Goal: Task Accomplishment & Management: Use online tool/utility

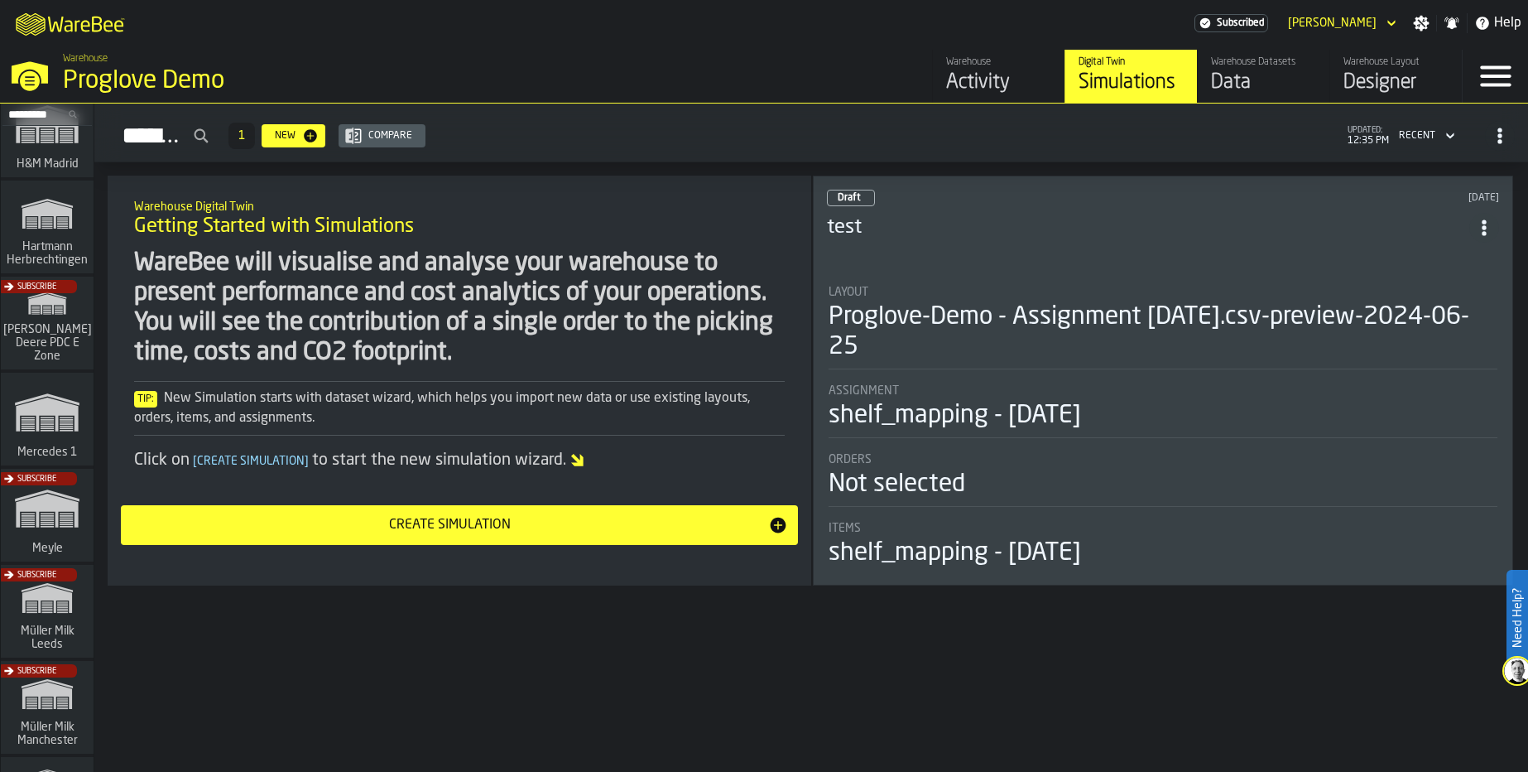
scroll to position [202, 0]
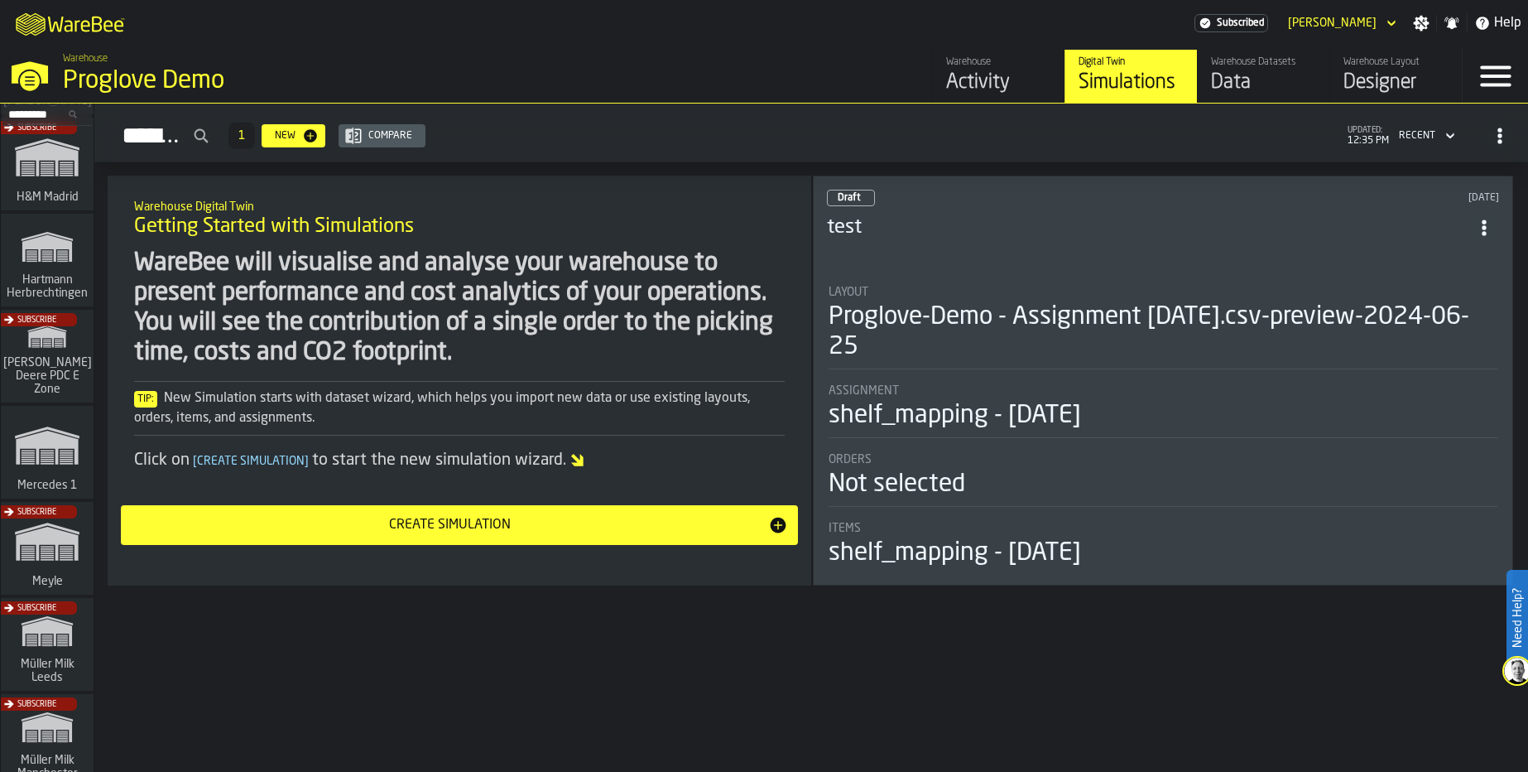
click at [36, 360] on div "Subscribe" at bounding box center [44, 361] width 93 height 96
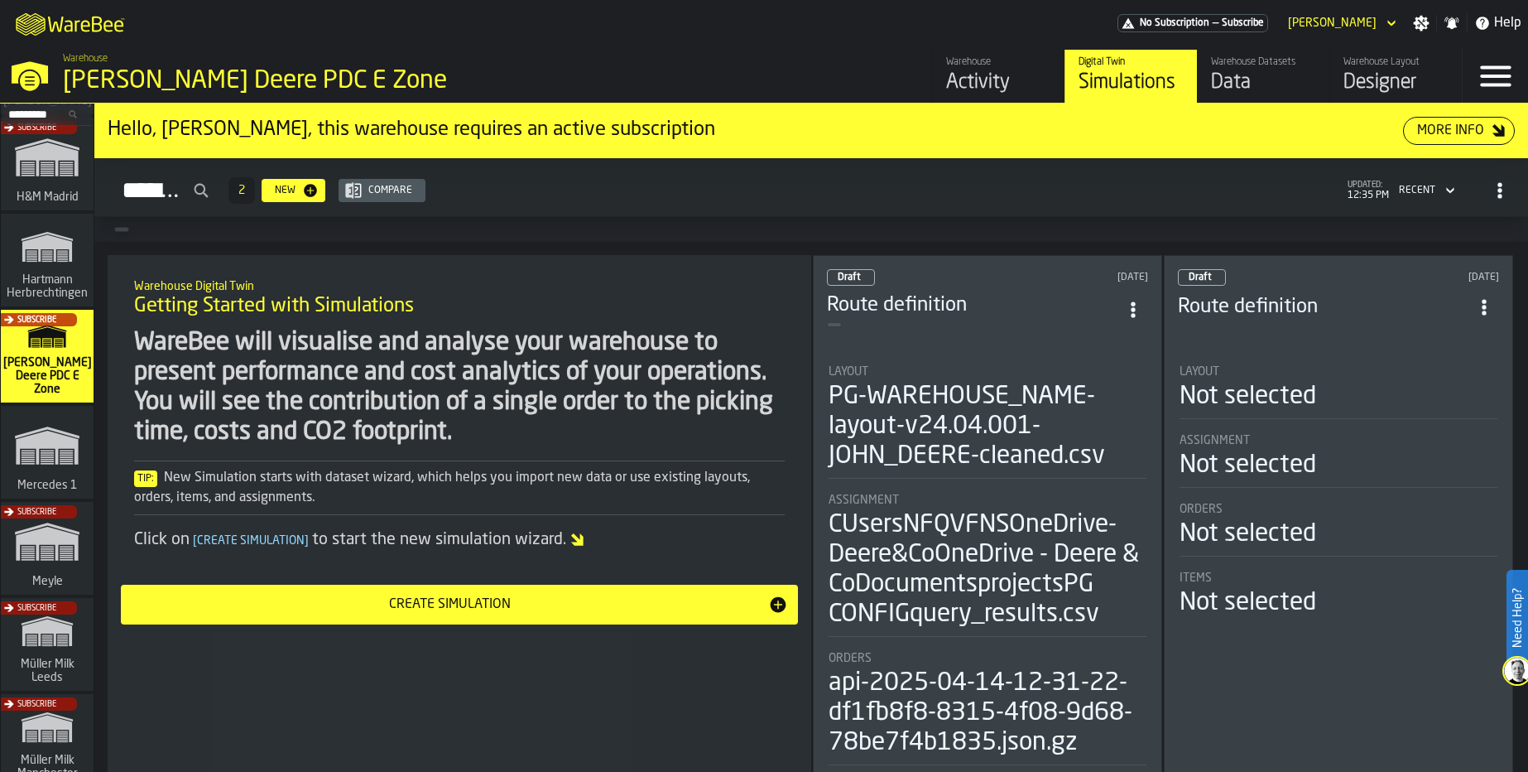
click at [1232, 85] on div "Data" at bounding box center [1263, 83] width 105 height 26
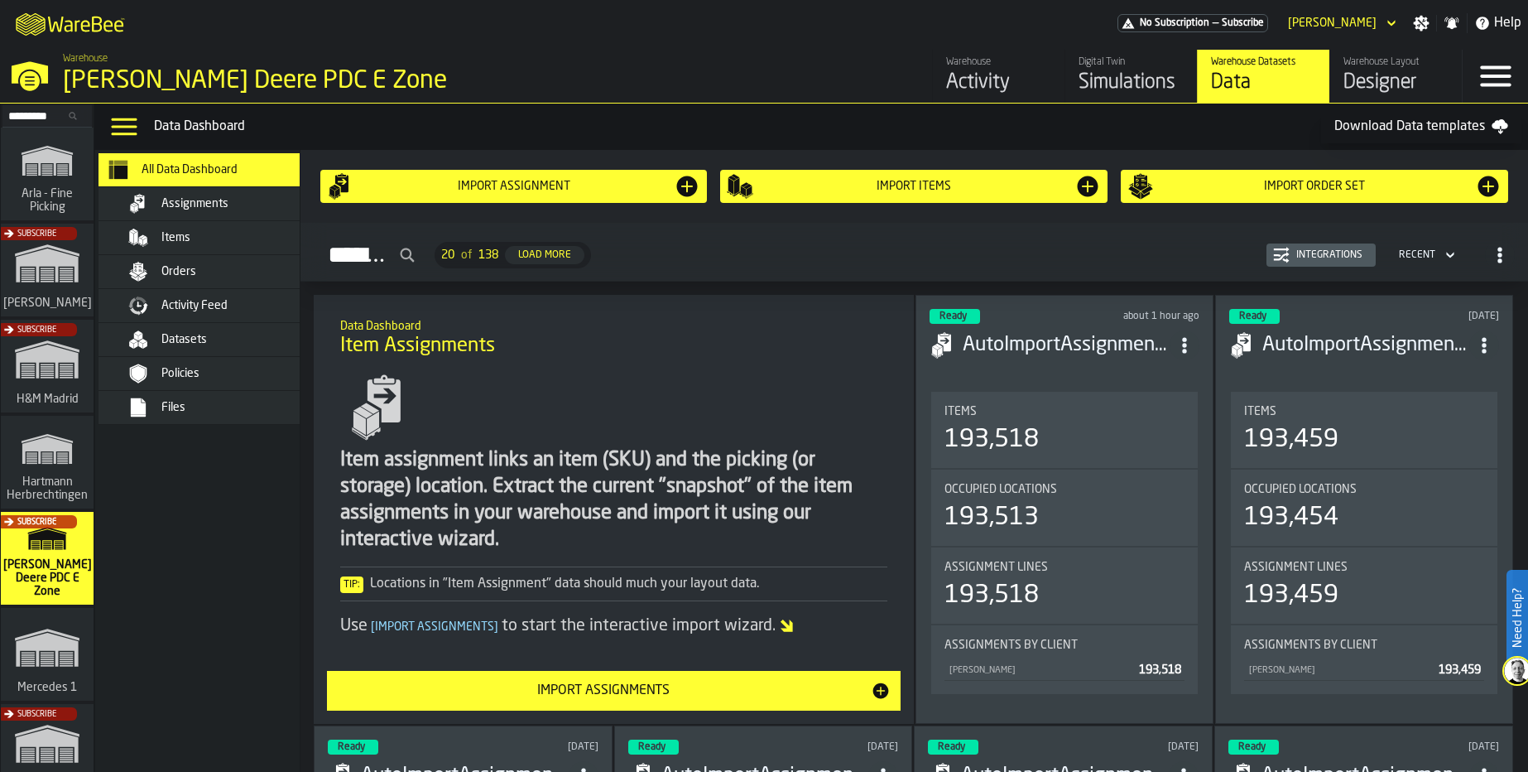
click at [204, 293] on div "Activity Feed" at bounding box center [215, 305] width 232 height 33
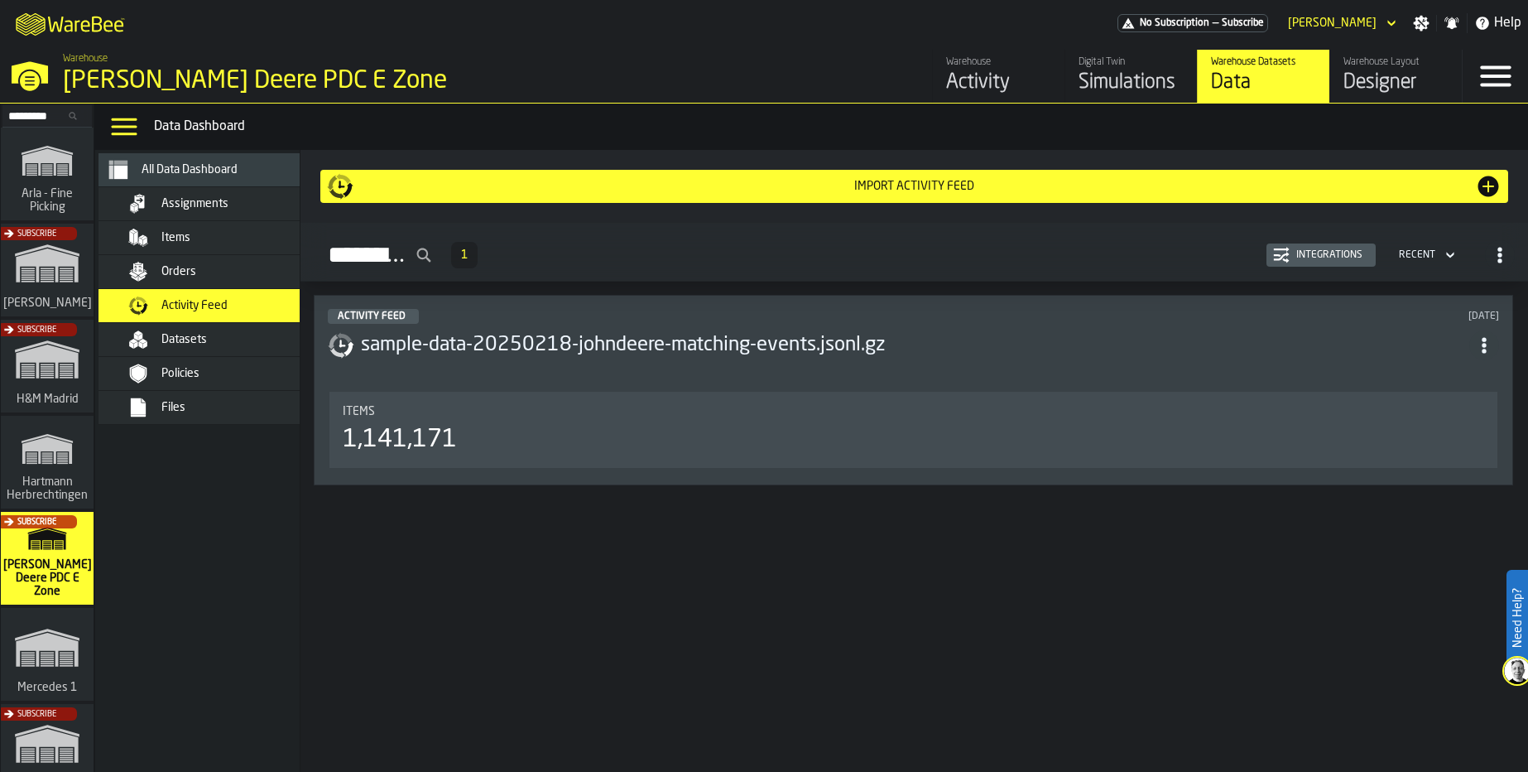
click at [184, 331] on div "Datasets" at bounding box center [223, 340] width 202 height 20
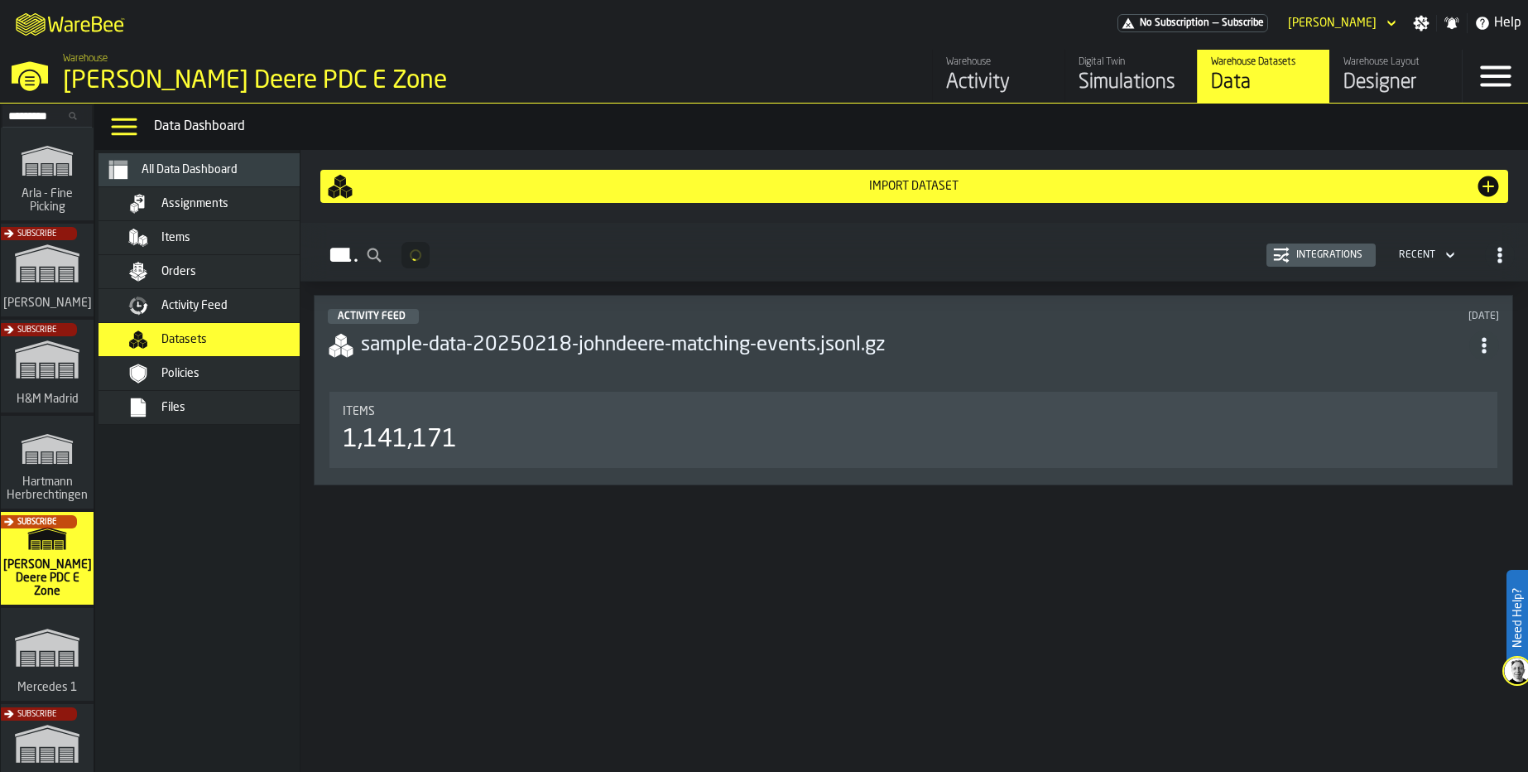
click at [185, 298] on div "Activity Feed" at bounding box center [223, 306] width 202 height 20
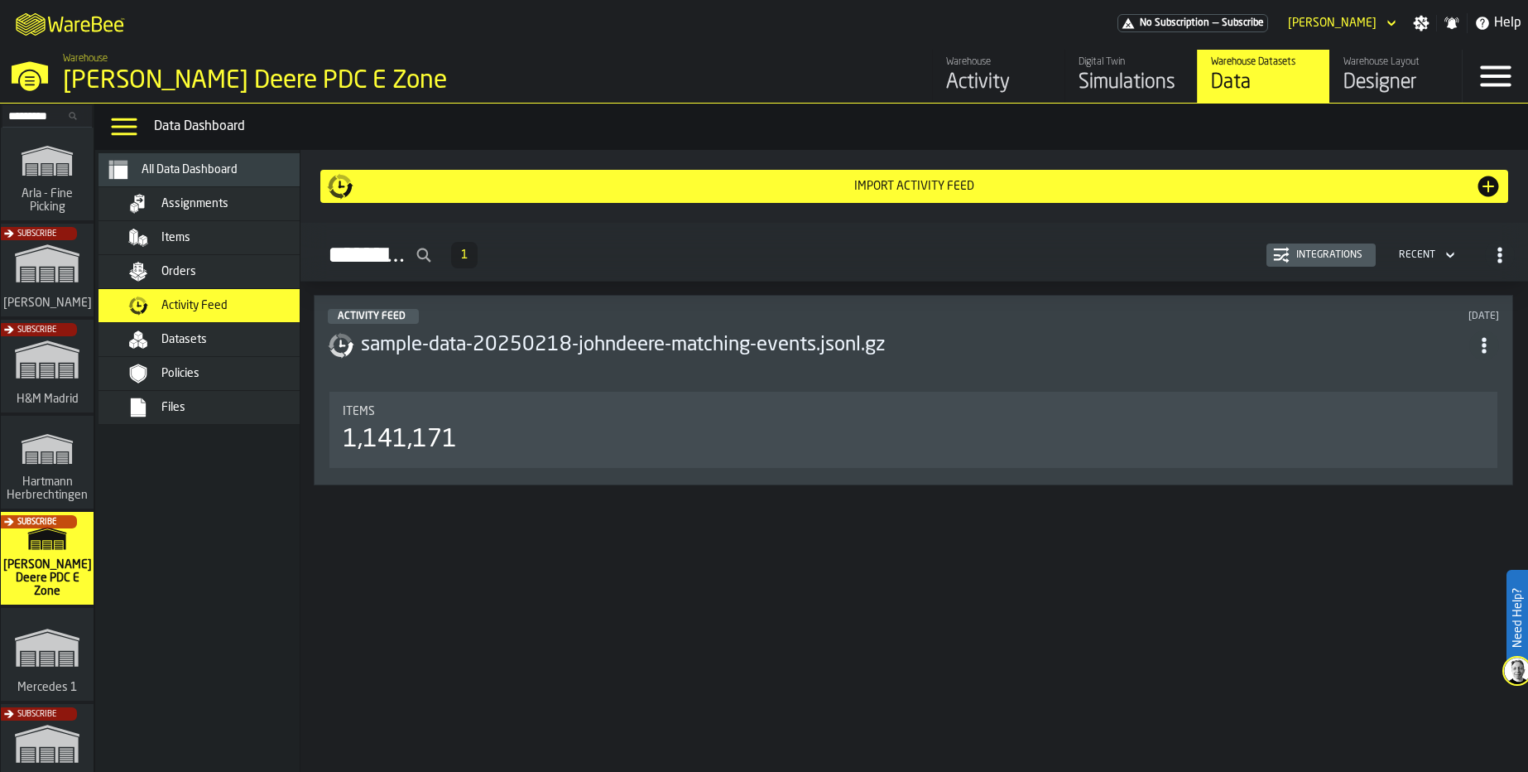
click at [167, 241] on span "Items" at bounding box center [175, 237] width 29 height 13
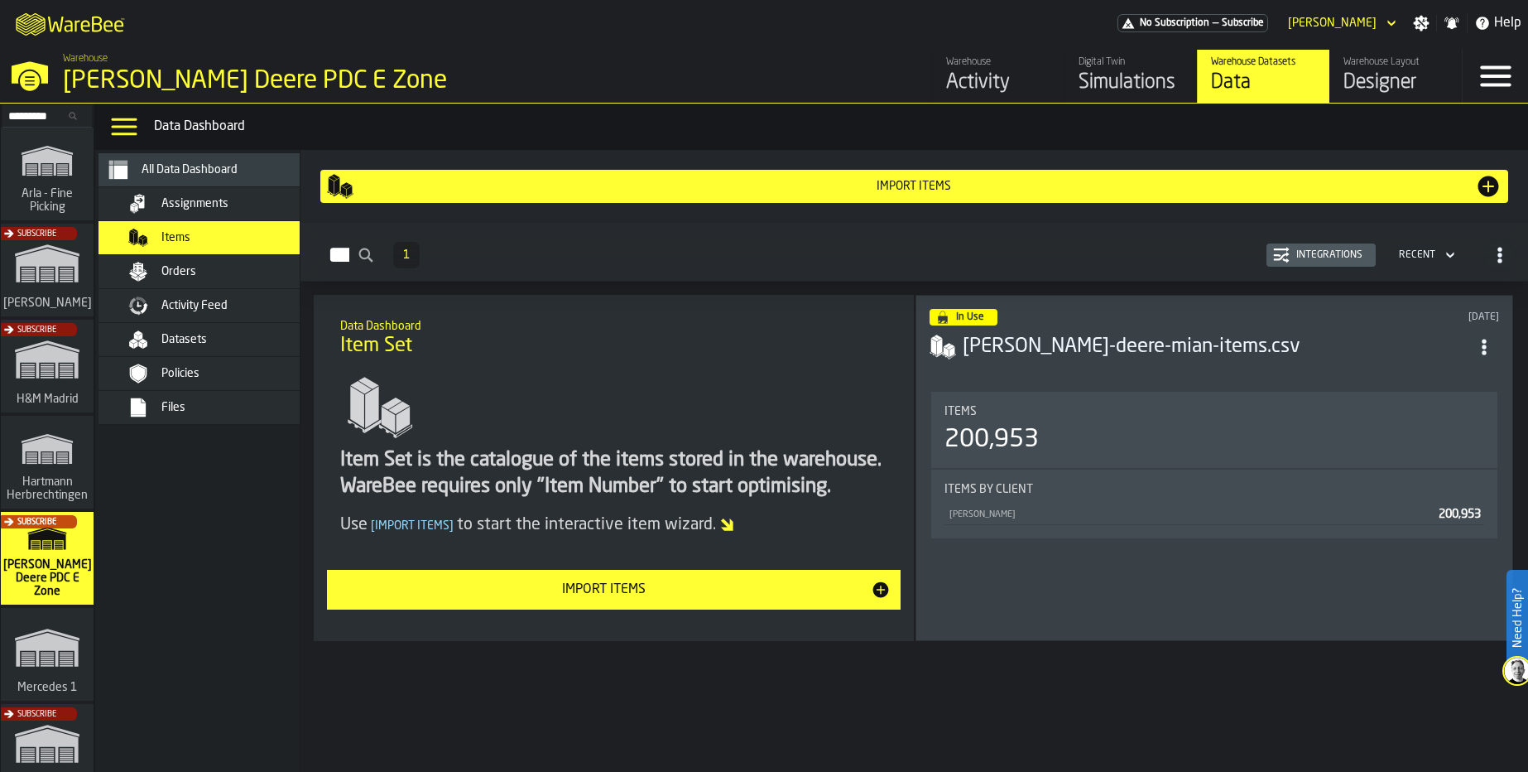
click at [182, 335] on span "Datasets" at bounding box center [184, 339] width 46 height 13
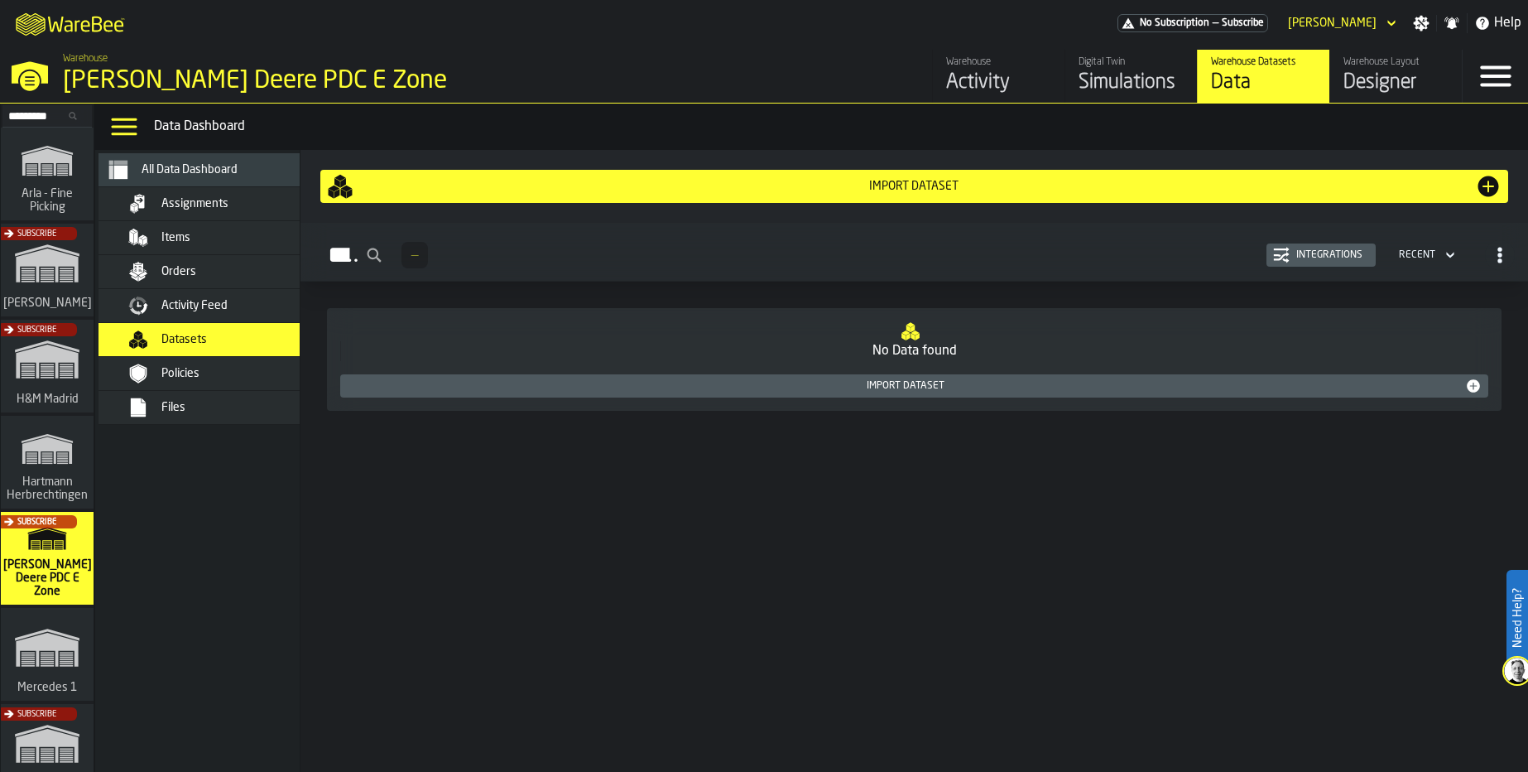
click at [199, 292] on div "Activity Feed" at bounding box center [215, 305] width 232 height 33
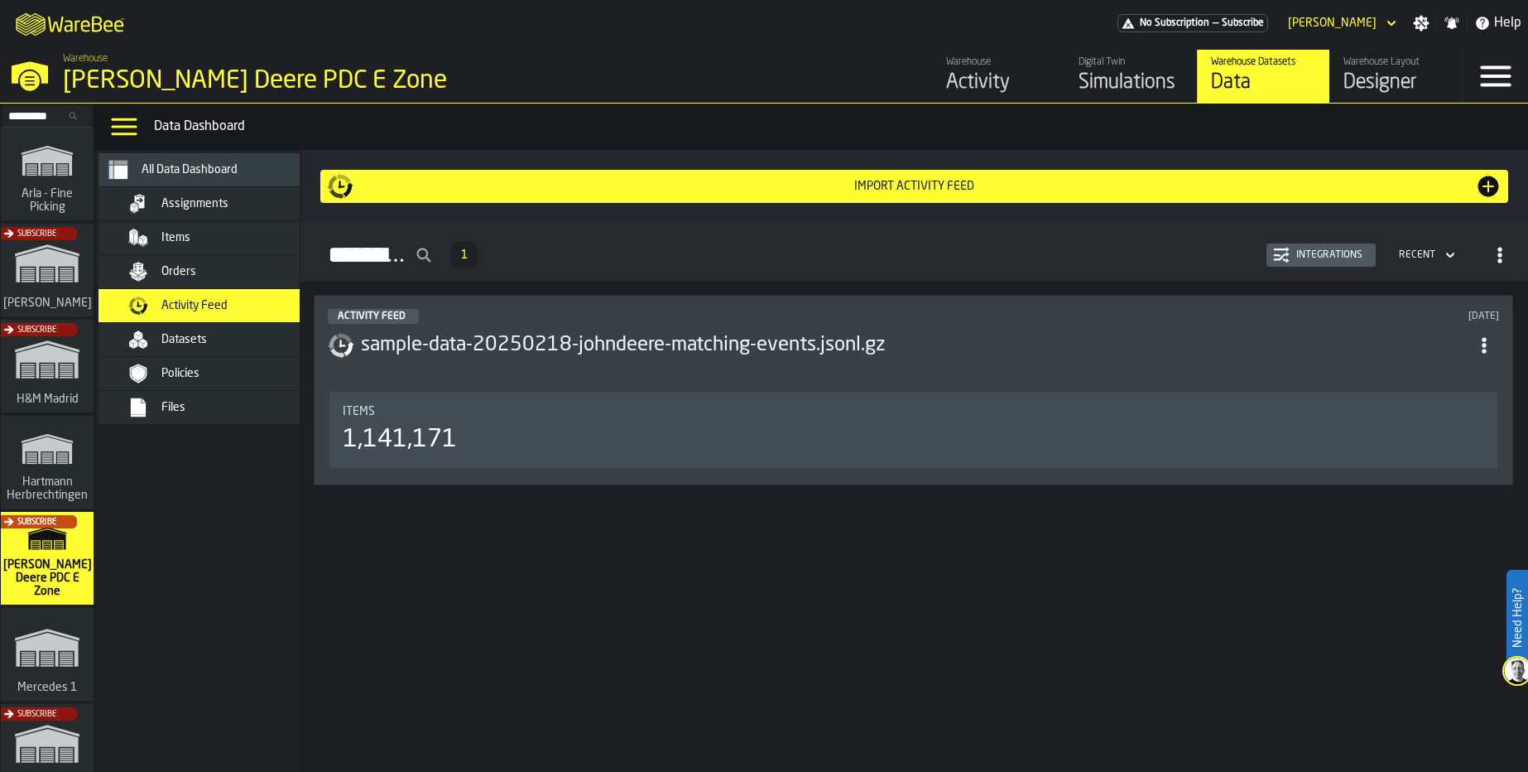
click at [1010, 351] on h3 "sample-data-20250218-johndeere-matching-events.jsonl.gz" at bounding box center [915, 345] width 1109 height 26
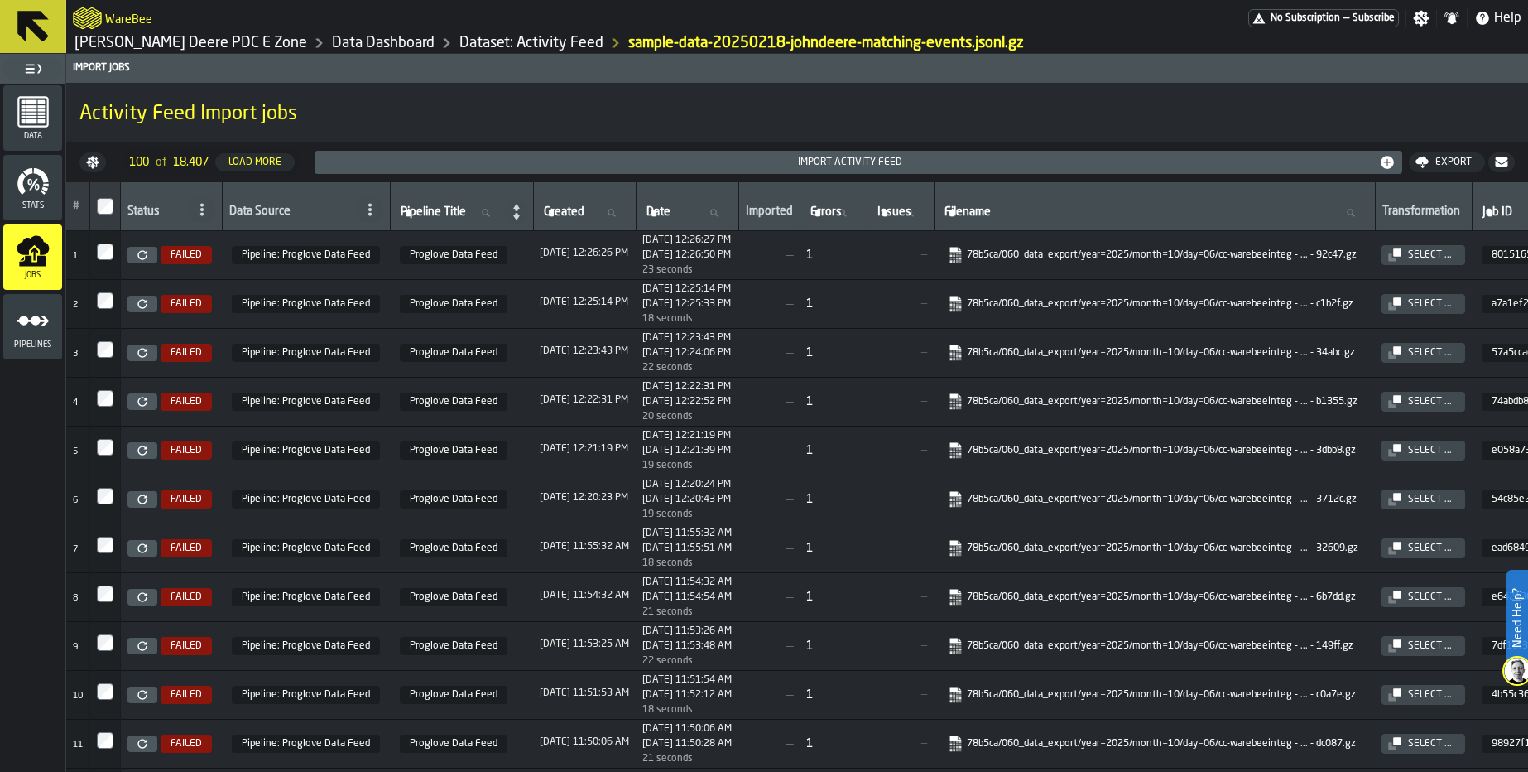
click at [1100, 258] on link "78b5ca/060_data_export/year=2025/month=10/day=06/cc-warebeeinteg - ... - 92c47.…" at bounding box center [1152, 255] width 411 height 17
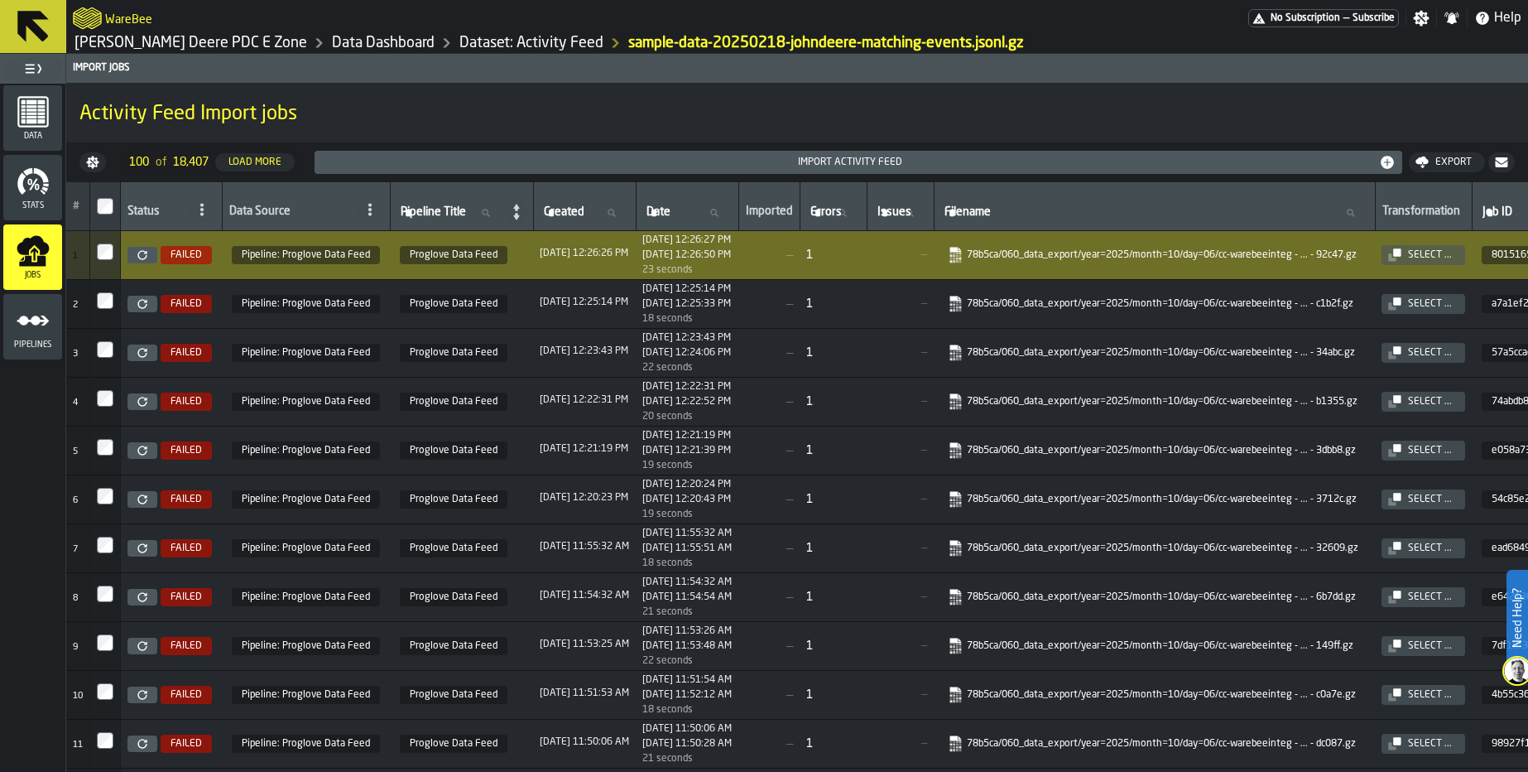
click at [142, 257] on icon at bounding box center [142, 255] width 10 height 10
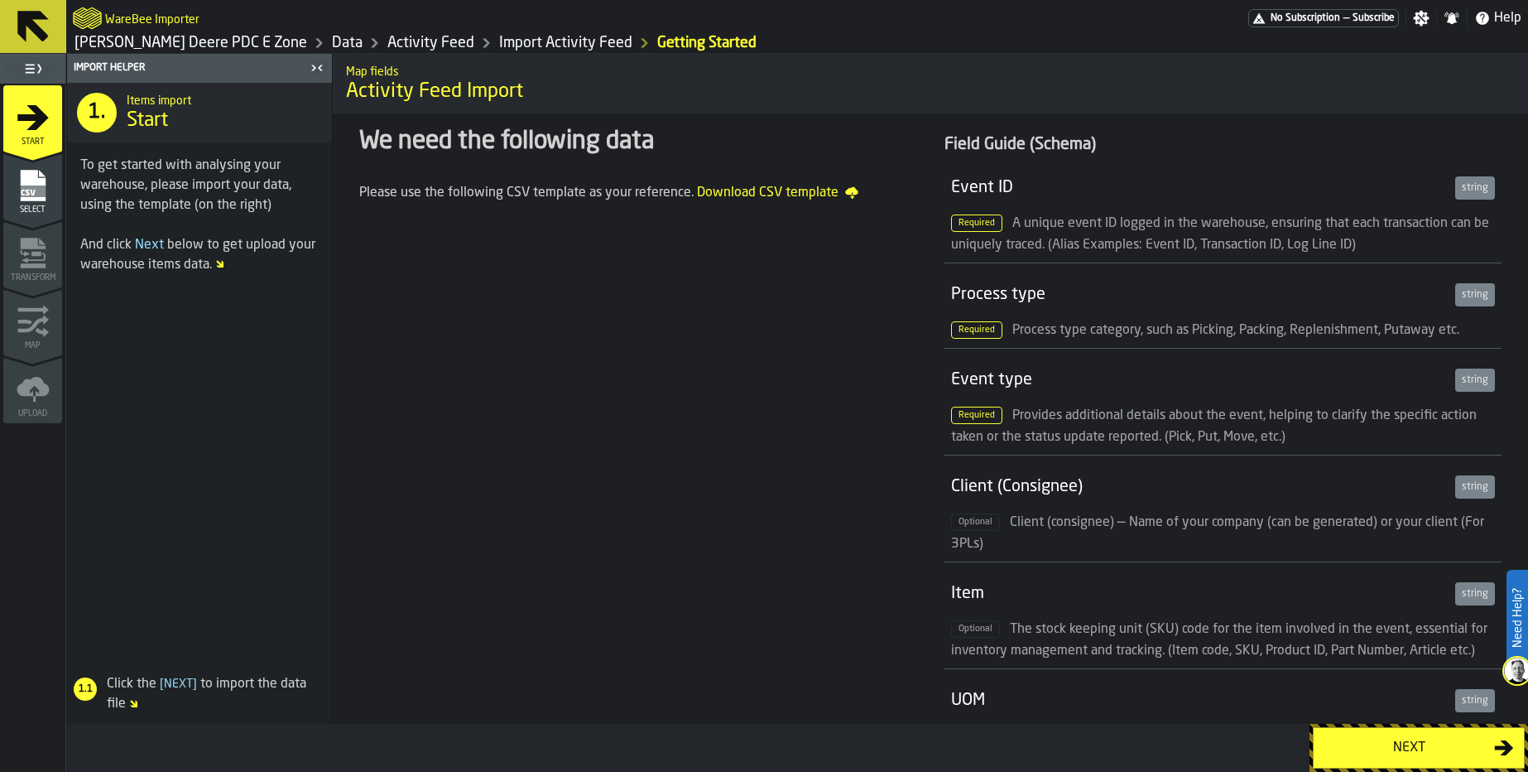
click at [1441, 734] on button "Next" at bounding box center [1419, 747] width 212 height 41
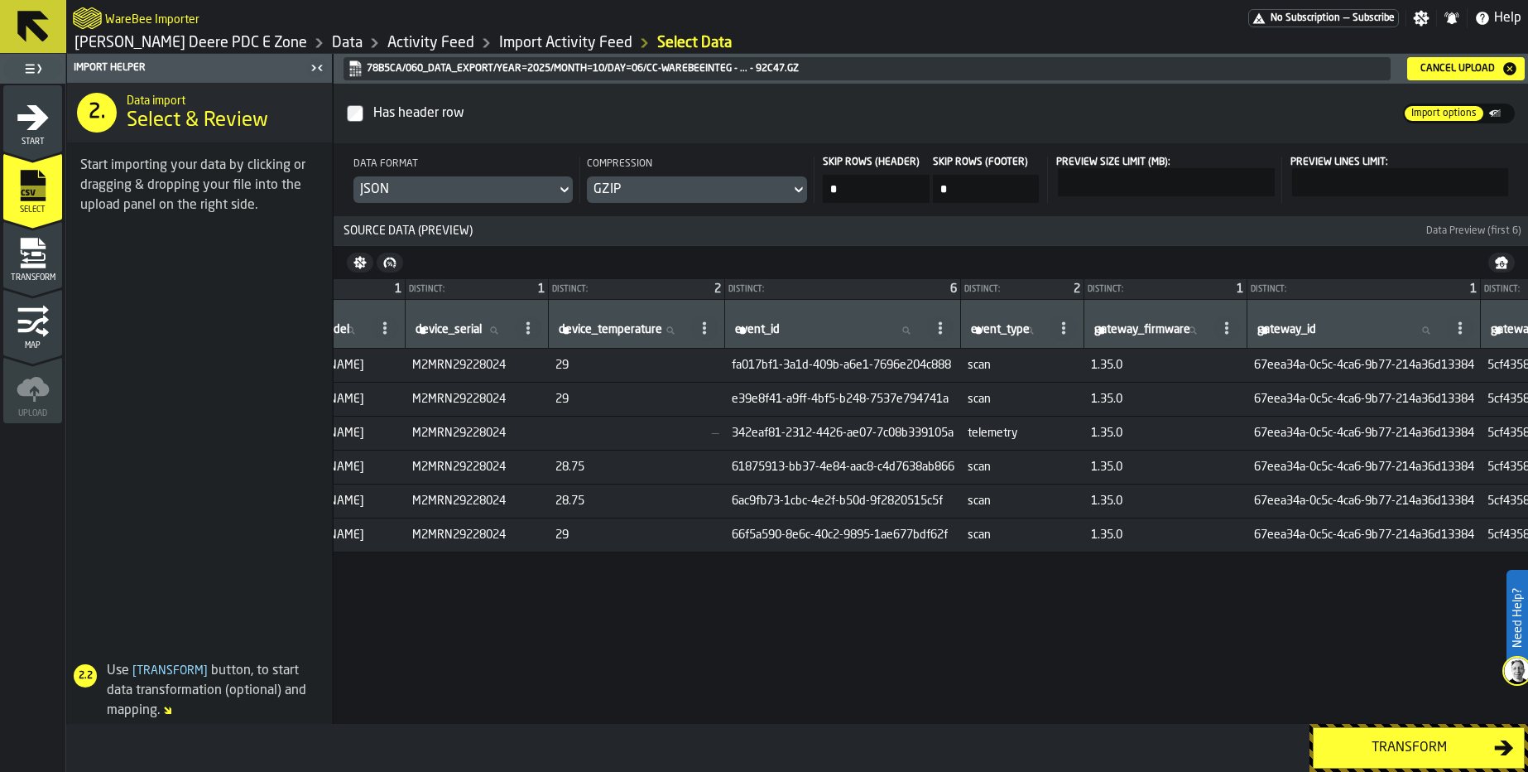
scroll to position [0, 4270]
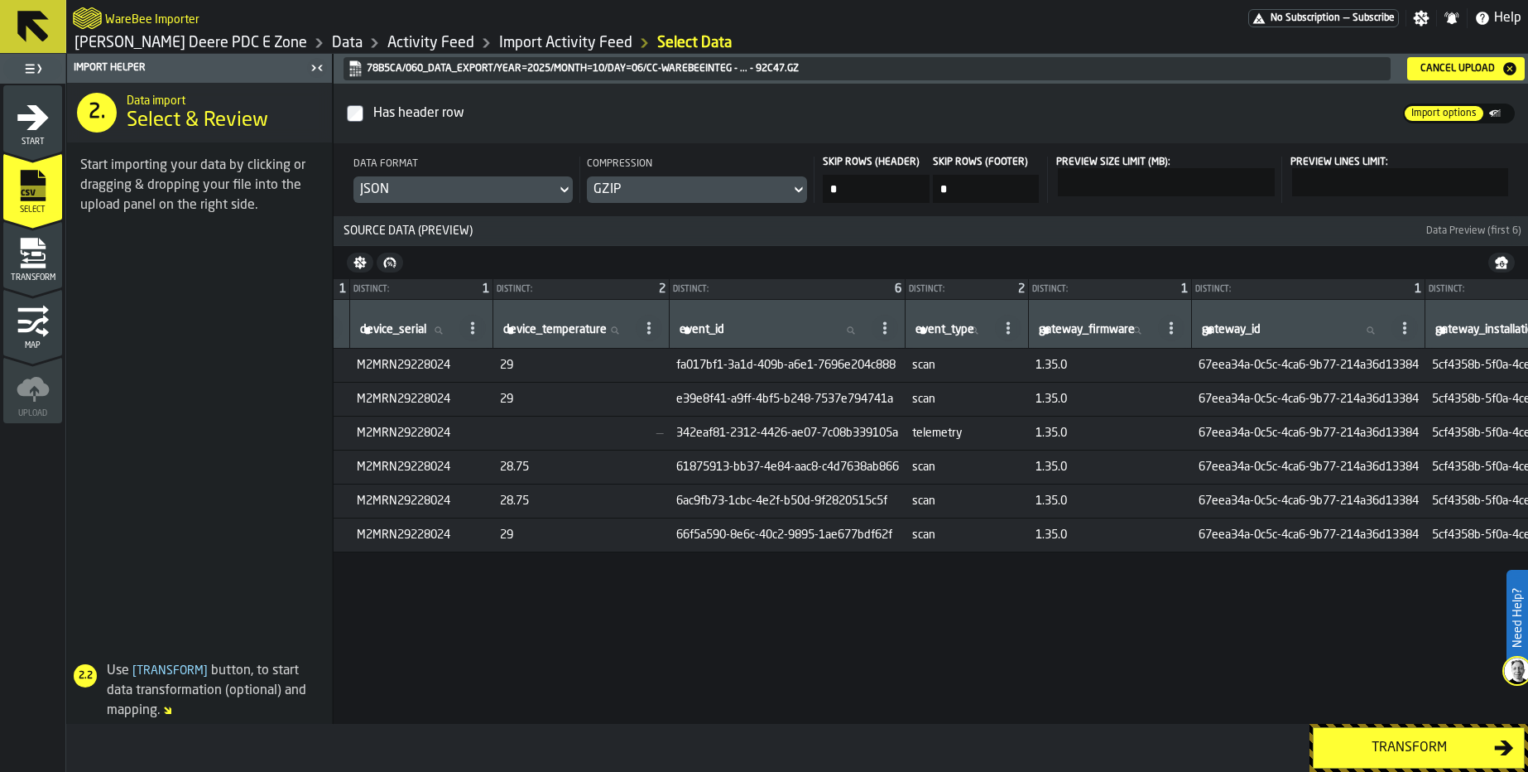
click at [1356, 751] on div "Transform" at bounding box center [1409, 748] width 171 height 20
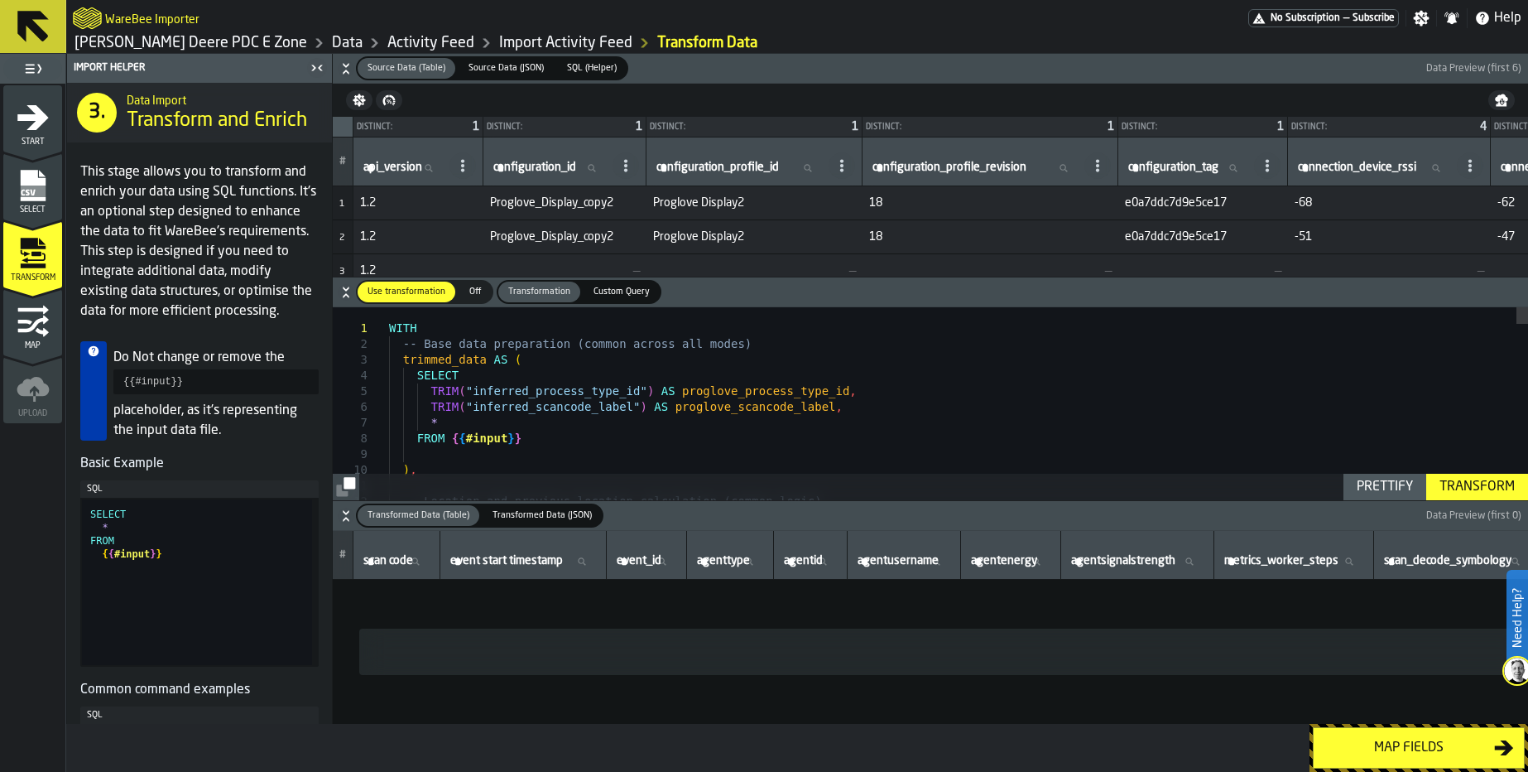
click at [1468, 483] on div "Transform" at bounding box center [1477, 487] width 89 height 20
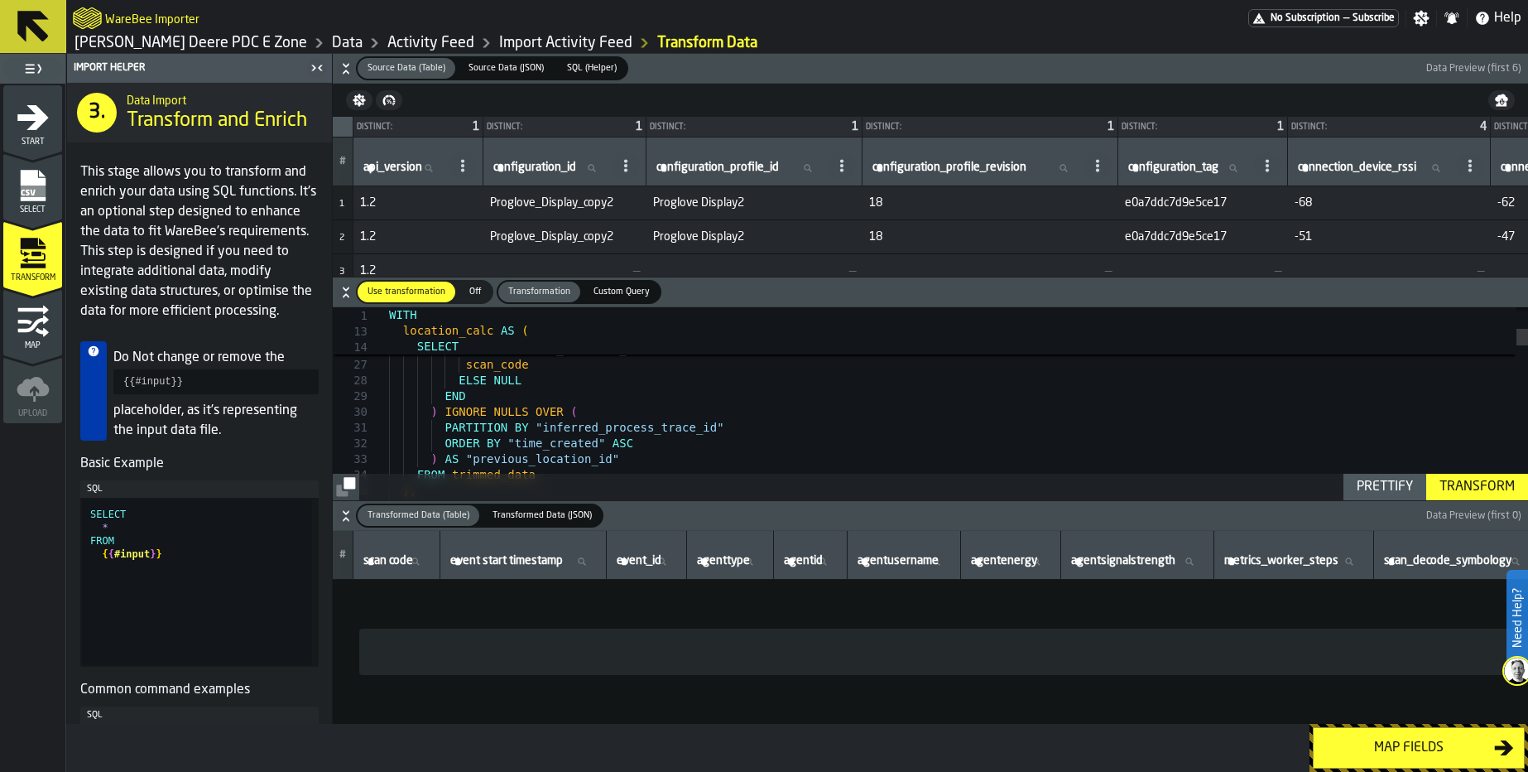
click at [1470, 490] on div "Transform" at bounding box center [1477, 487] width 89 height 20
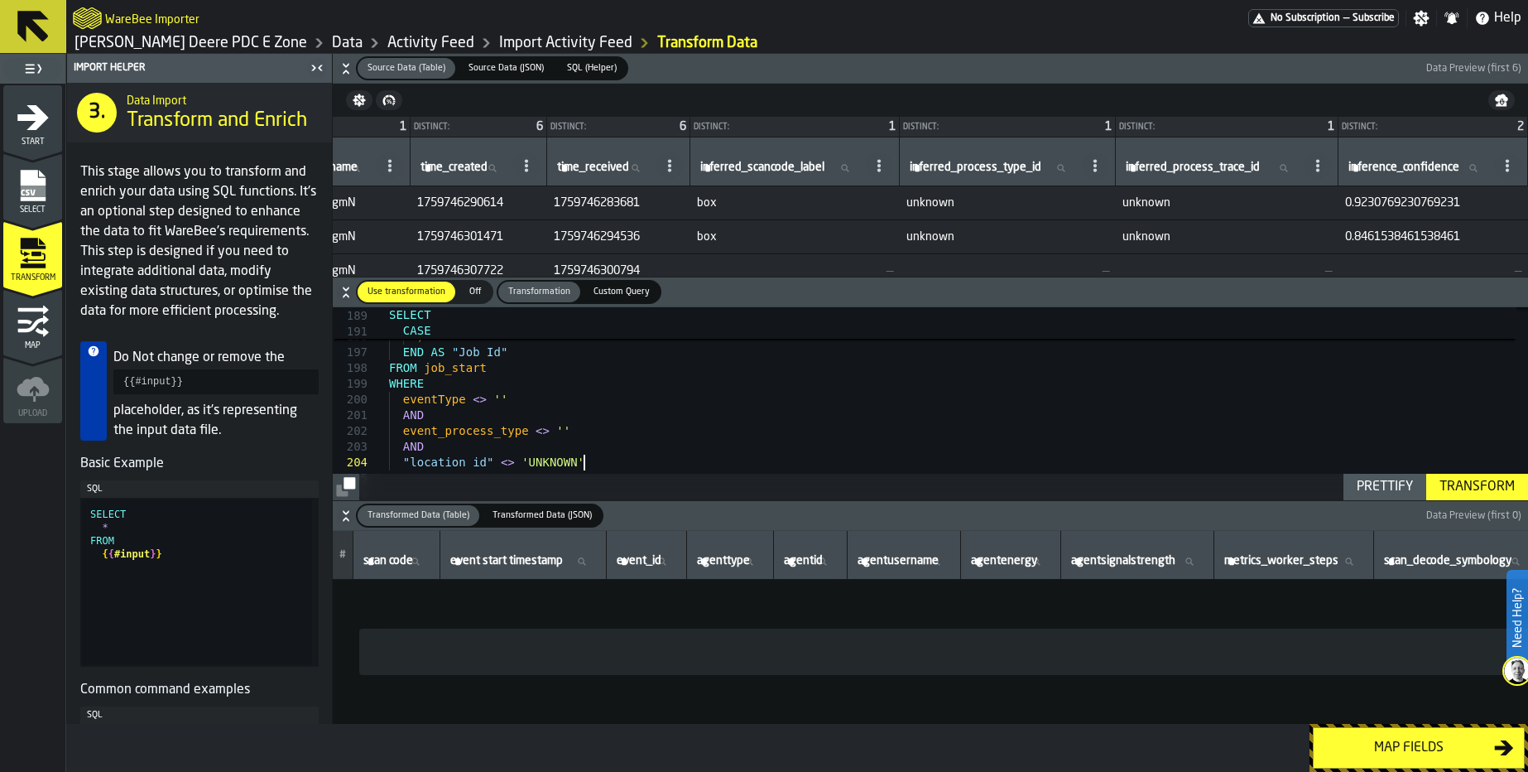
scroll to position [0, 0]
drag, startPoint x: 629, startPoint y: 465, endPoint x: 399, endPoint y: 447, distance: 230.9
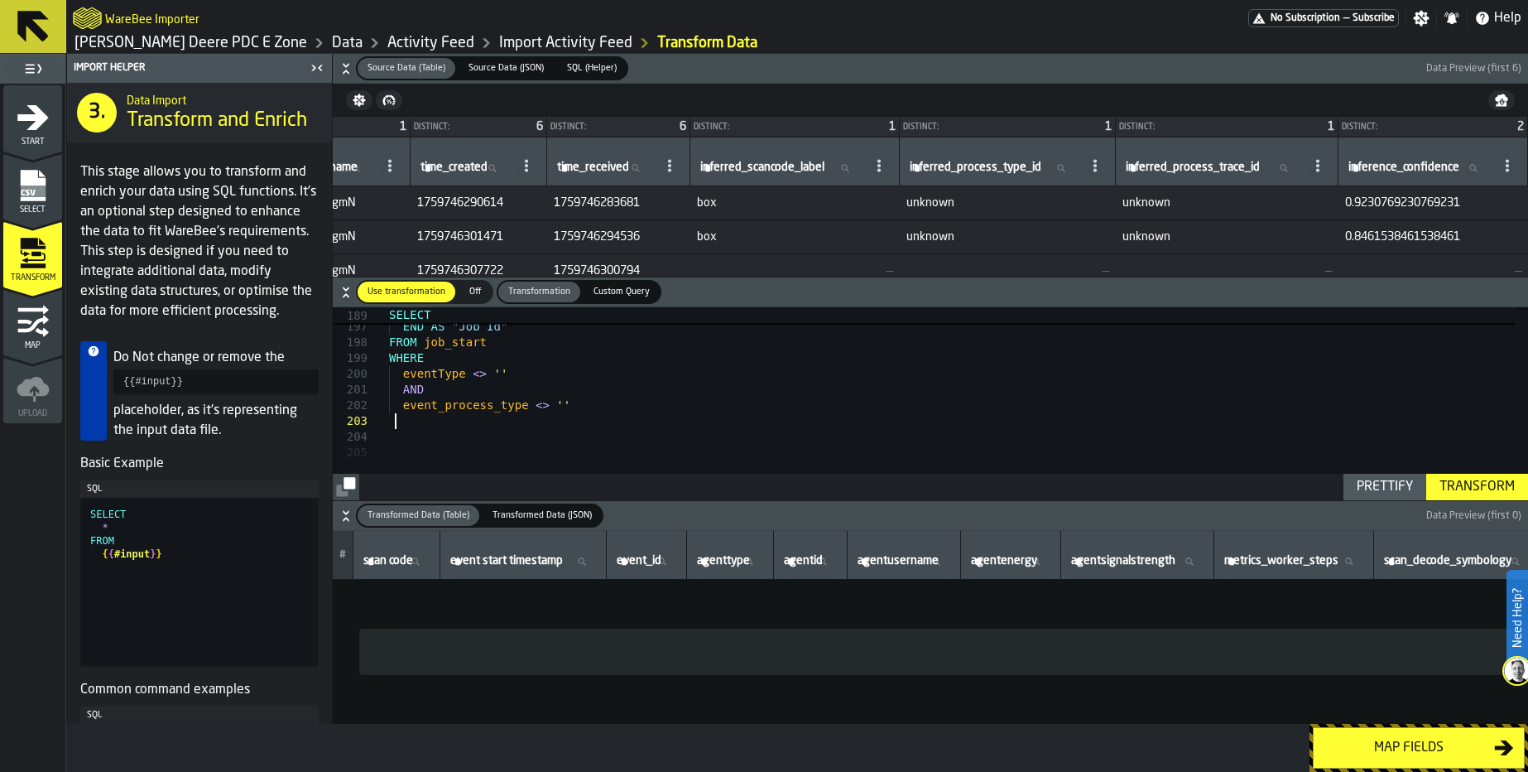
click at [1450, 491] on div "Transform" at bounding box center [1477, 487] width 89 height 20
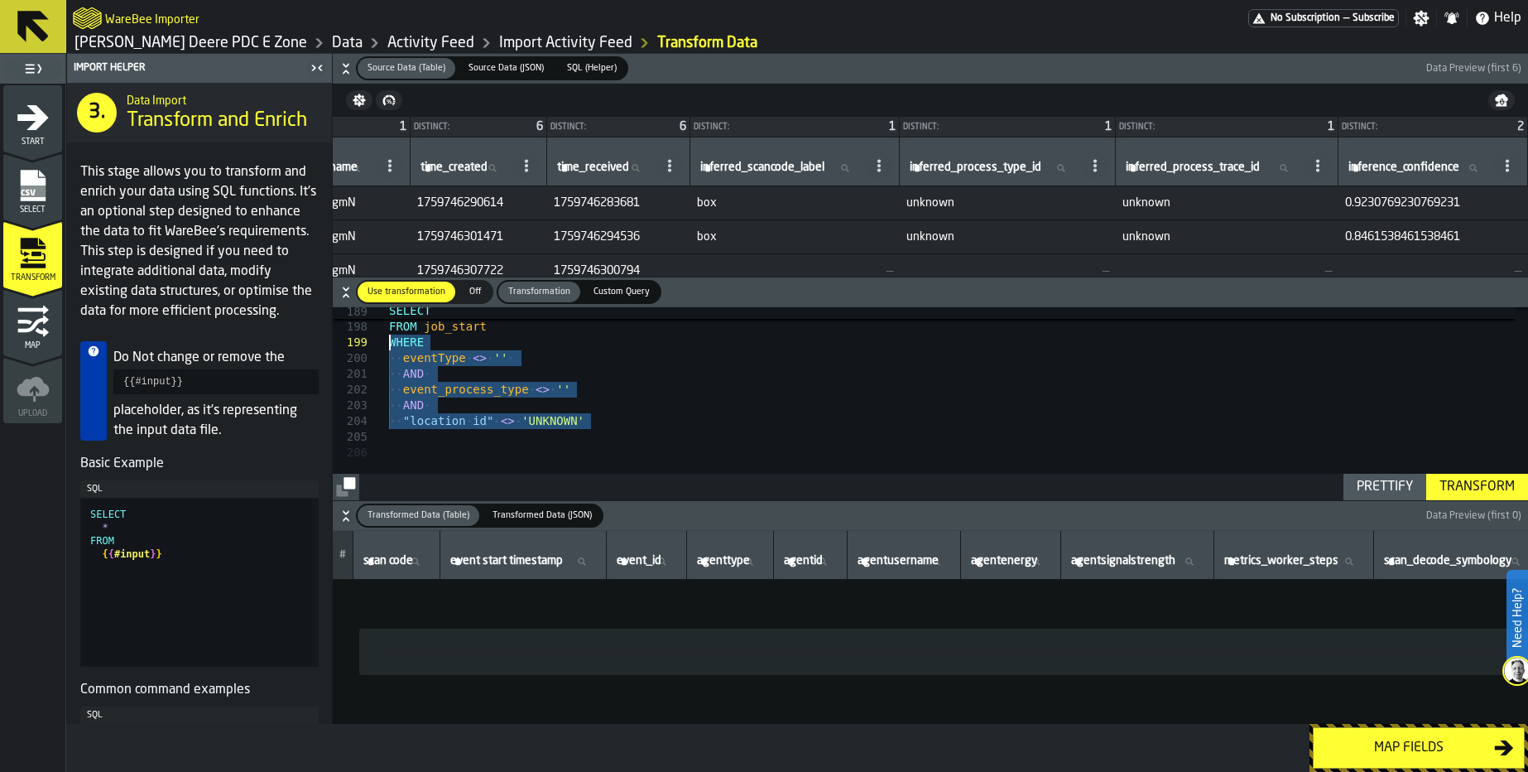
drag, startPoint x: 633, startPoint y: 431, endPoint x: 363, endPoint y: 342, distance: 284.9
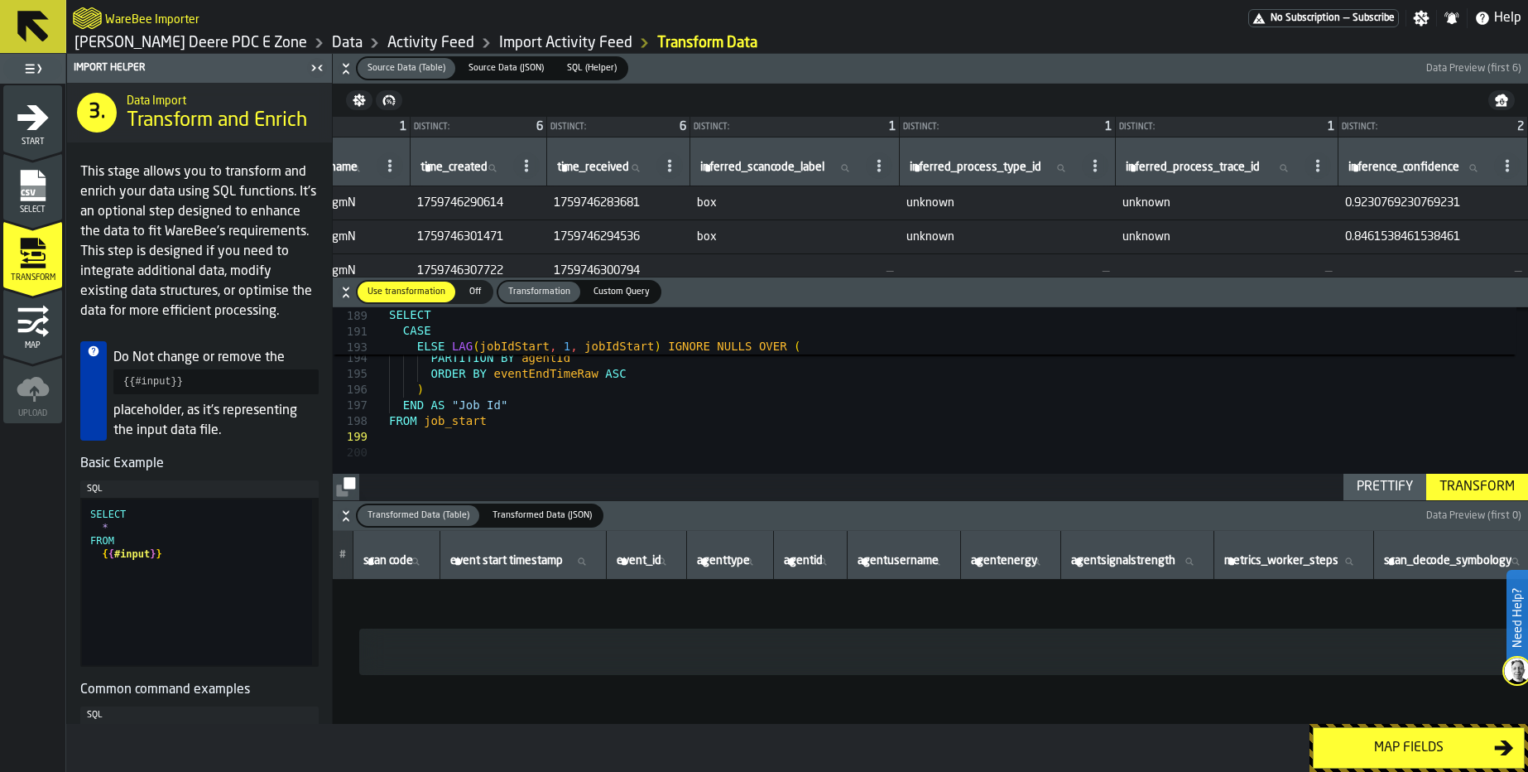
click at [1485, 483] on div "Transform" at bounding box center [1477, 487] width 89 height 20
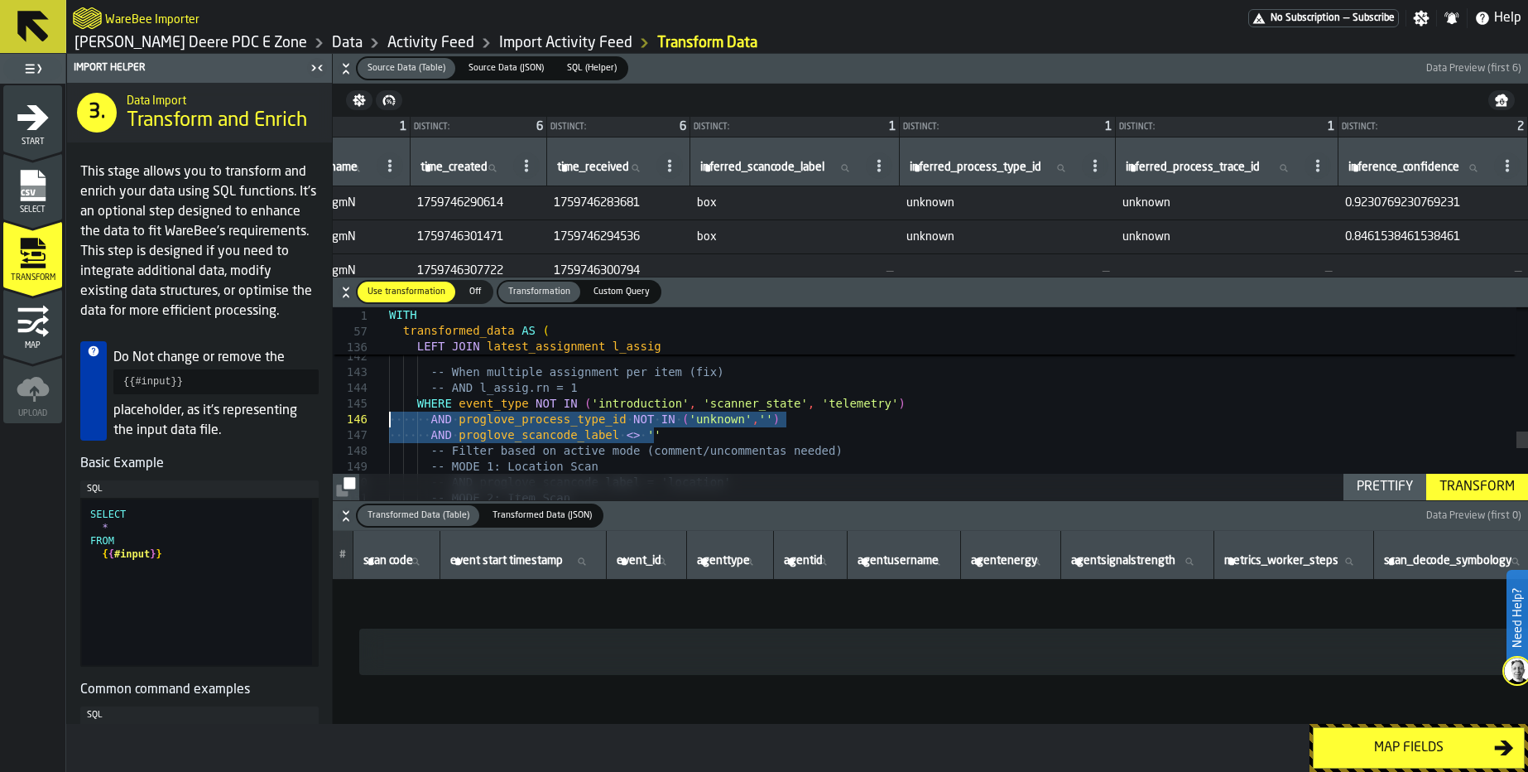
drag, startPoint x: 656, startPoint y: 436, endPoint x: 390, endPoint y: 424, distance: 266.0
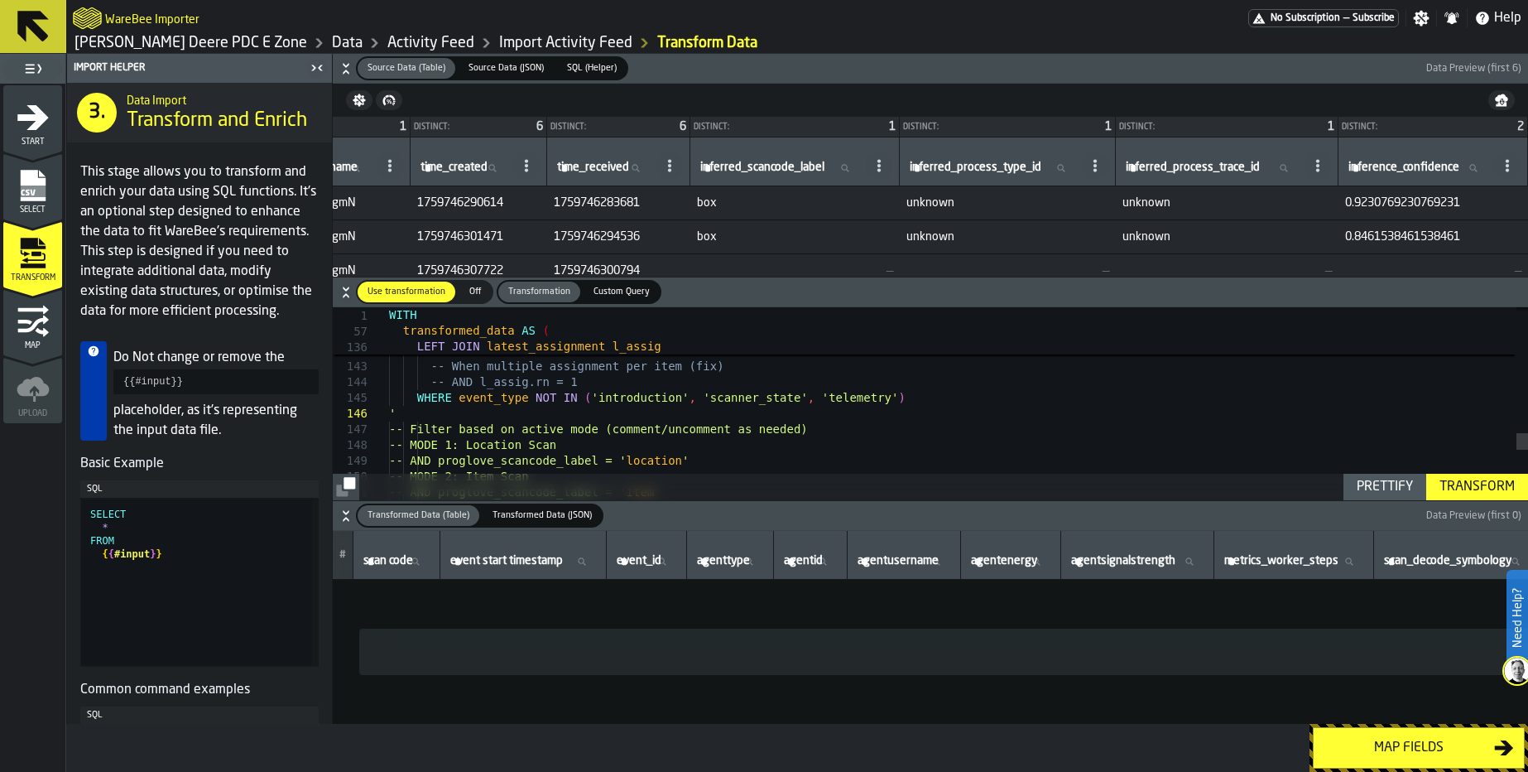
click at [1481, 482] on div "Transform" at bounding box center [1477, 487] width 89 height 20
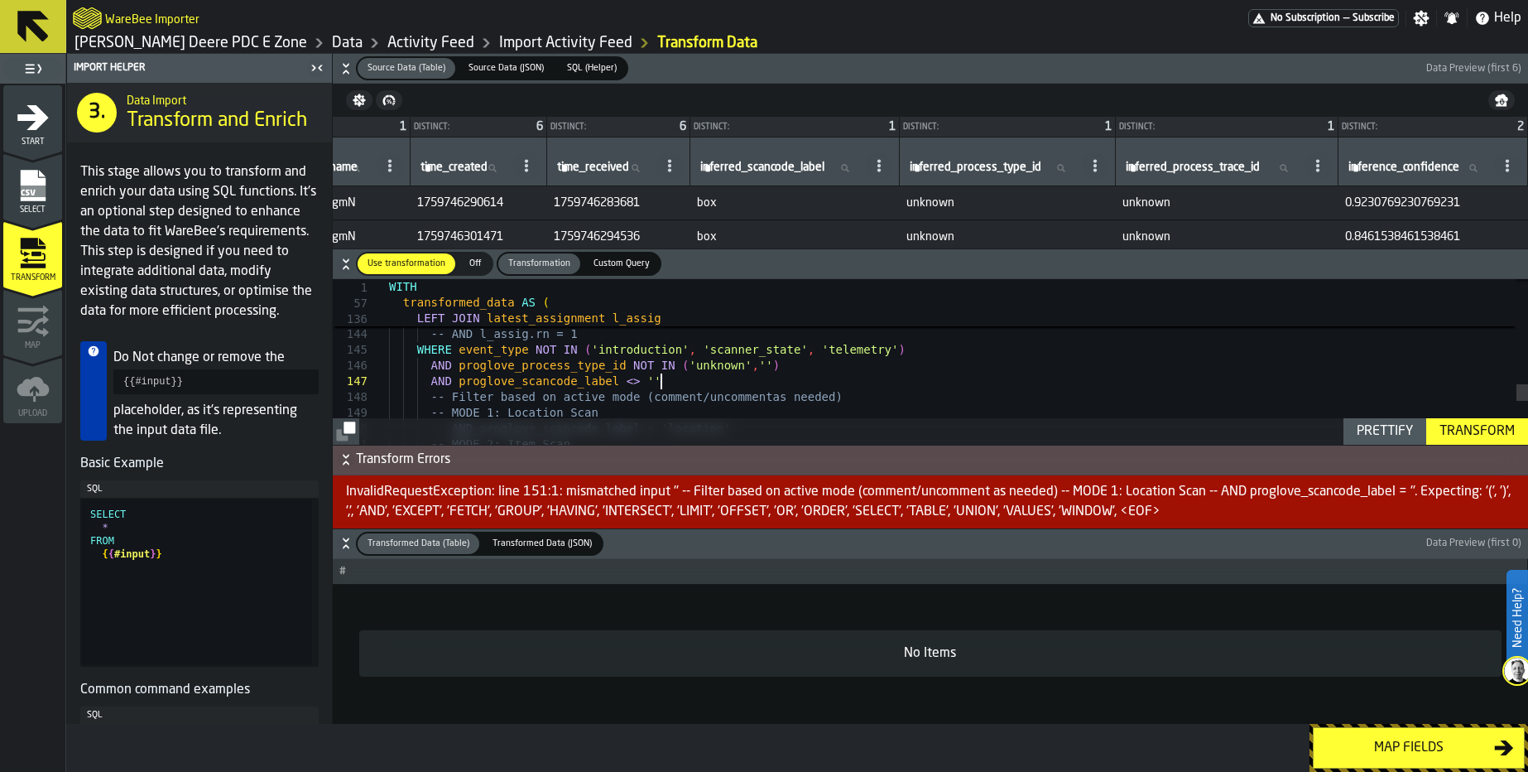
drag, startPoint x: 681, startPoint y: 382, endPoint x: 432, endPoint y: 373, distance: 248.5
click at [1486, 434] on div "Transform" at bounding box center [1477, 431] width 89 height 20
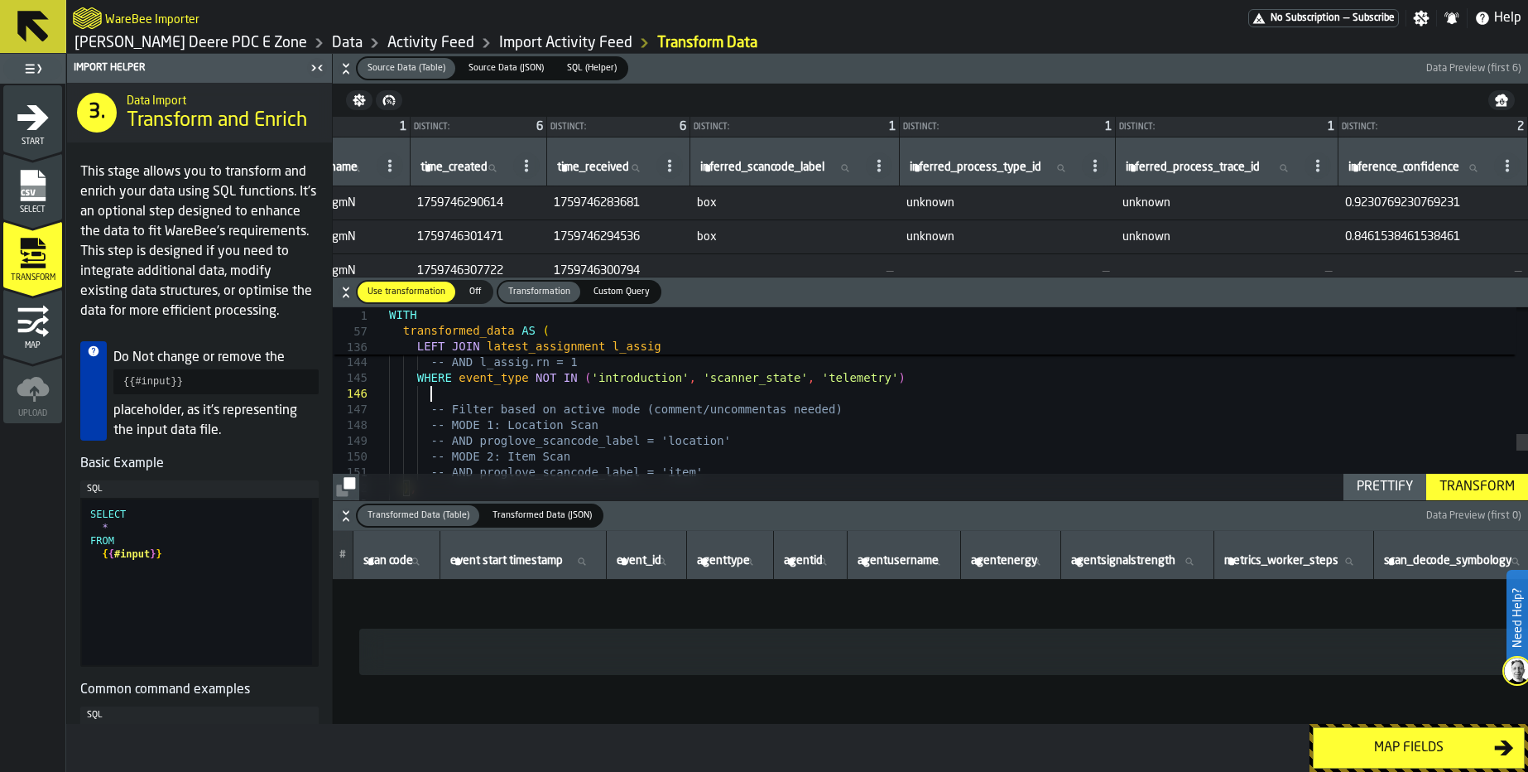
type textarea "**********"
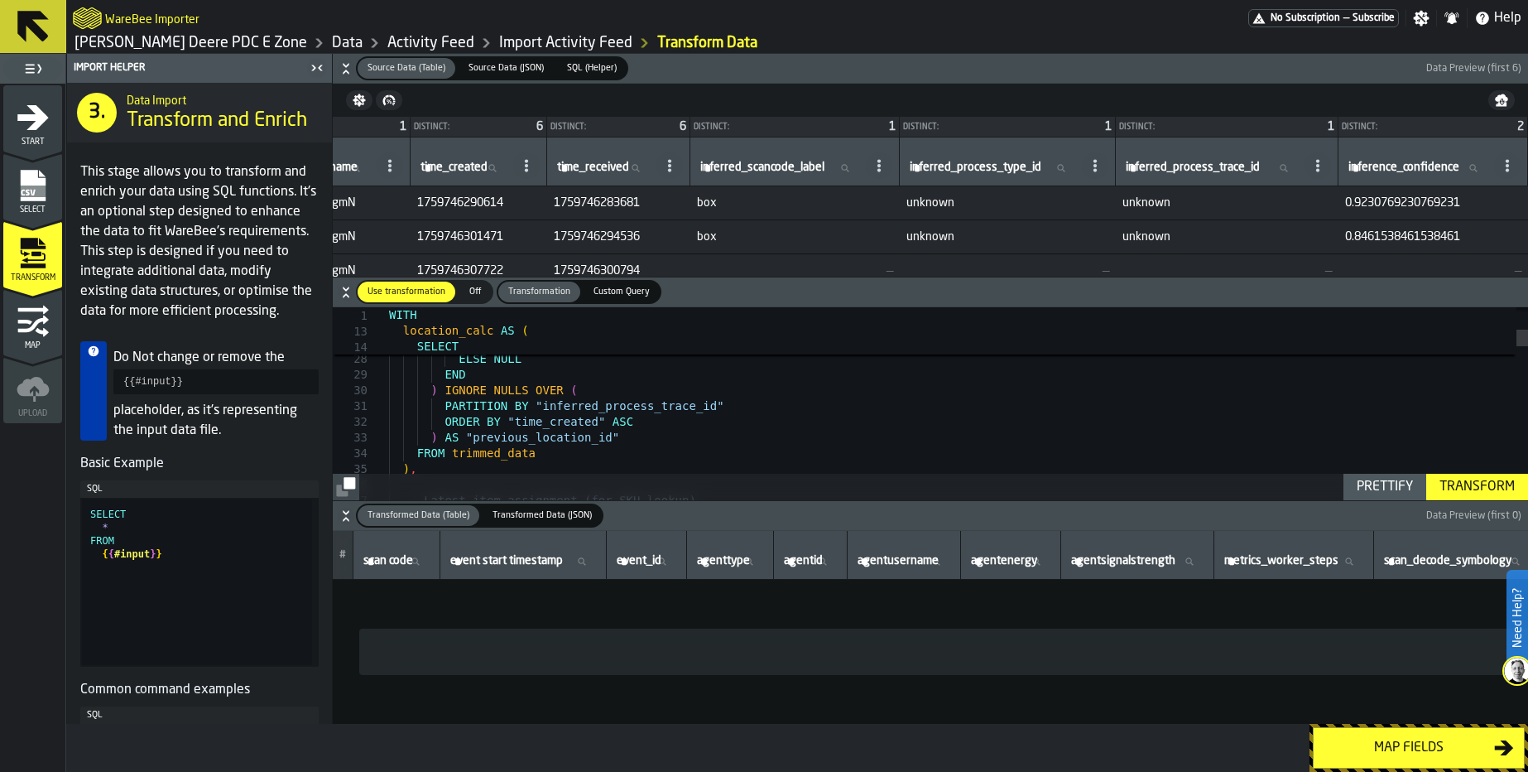
click at [1398, 757] on button "Map fields" at bounding box center [1419, 747] width 212 height 41
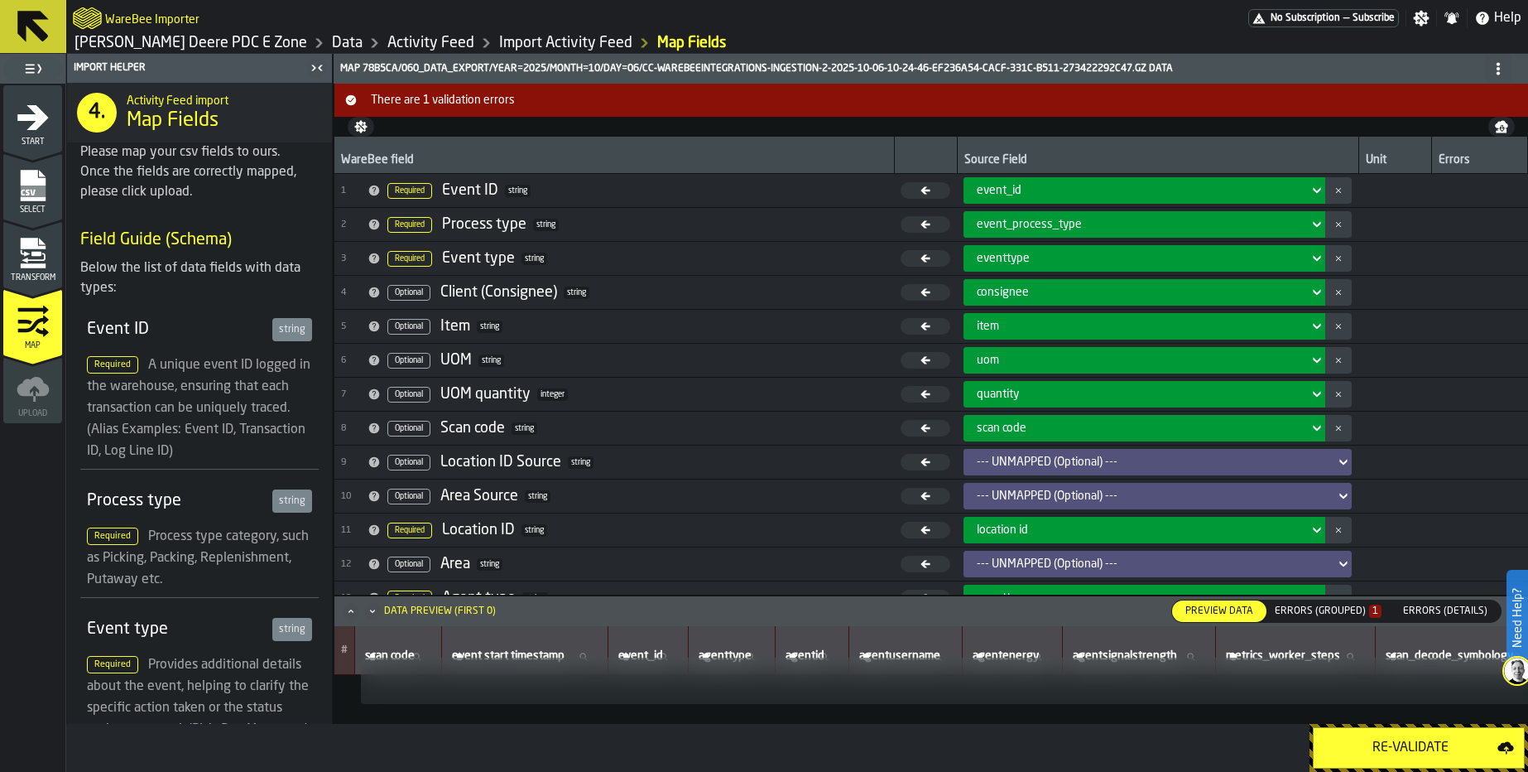
click at [441, 101] on span "There are 1 validation errors" at bounding box center [944, 100] width 1161 height 13
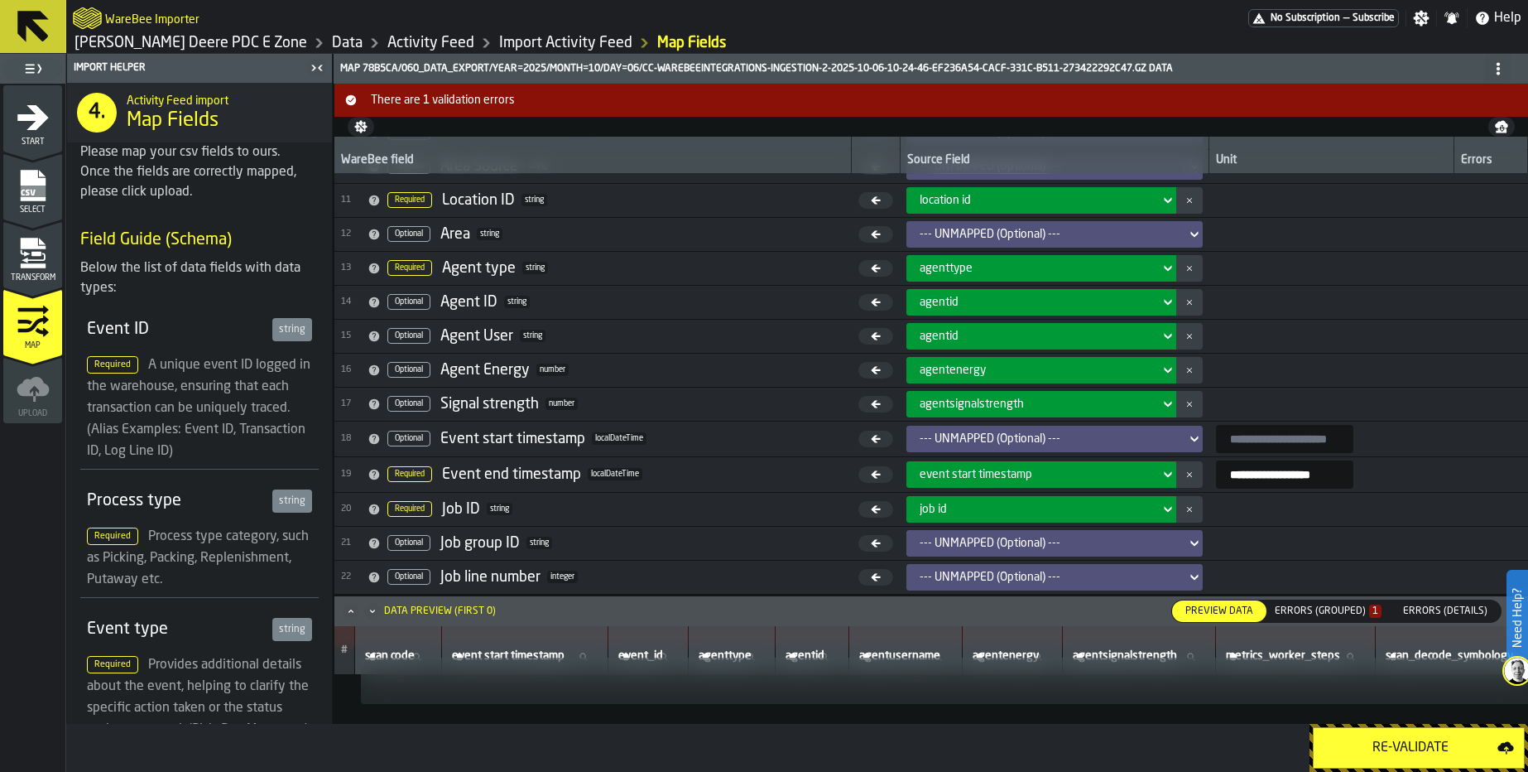
scroll to position [43, 0]
drag, startPoint x: 849, startPoint y: 620, endPoint x: 854, endPoint y: 578, distance: 42.5
click at [853, 584] on div "**********" at bounding box center [931, 404] width 1195 height 640
click at [435, 605] on div "Data Preview (first 0)" at bounding box center [440, 611] width 112 height 12
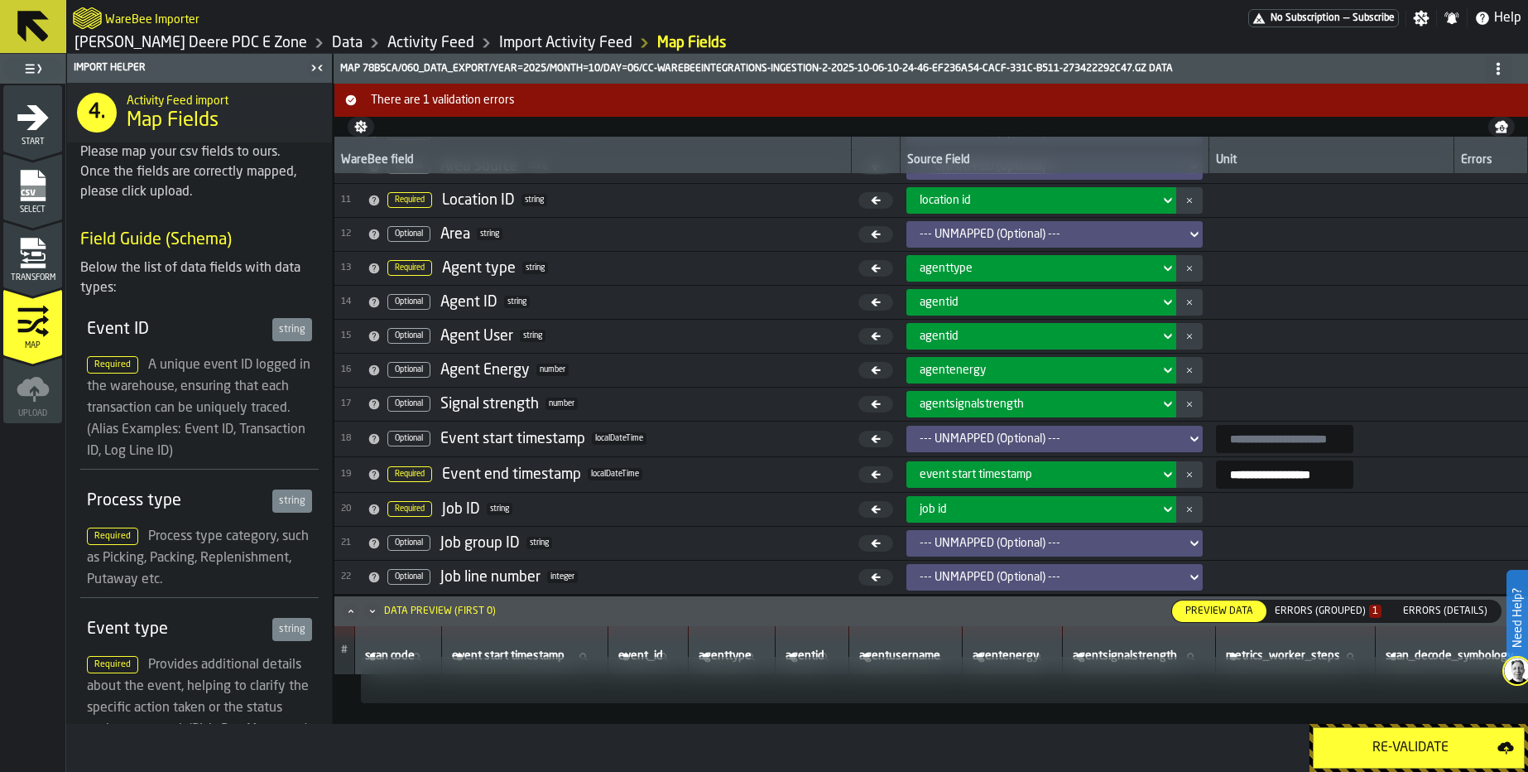
click at [371, 609] on icon "Minimize" at bounding box center [372, 611] width 17 height 17
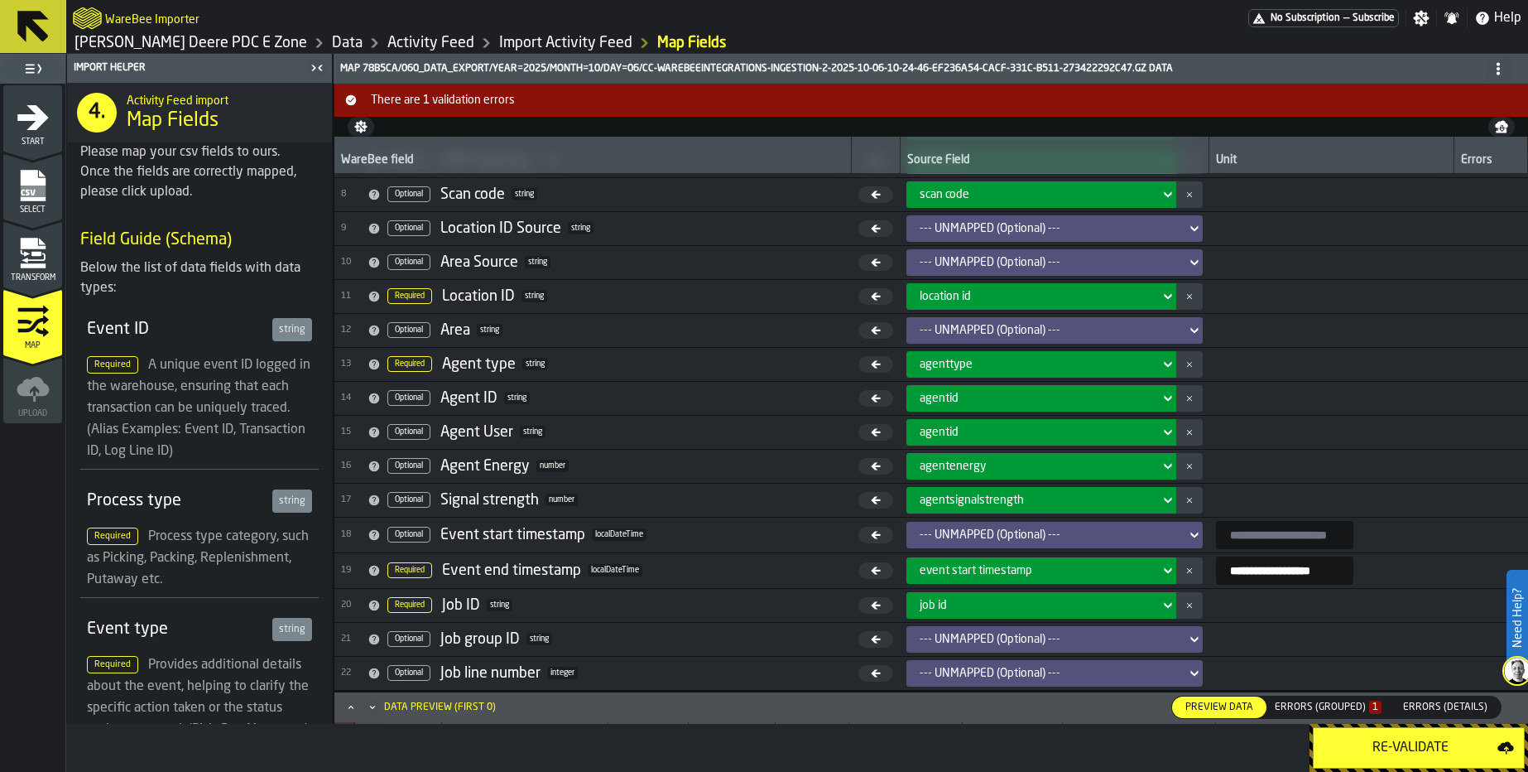
scroll to position [233, 0]
click at [1324, 709] on div "Errors (Grouped) 1" at bounding box center [1328, 707] width 107 height 12
click at [352, 708] on icon "Maximize" at bounding box center [351, 707] width 17 height 17
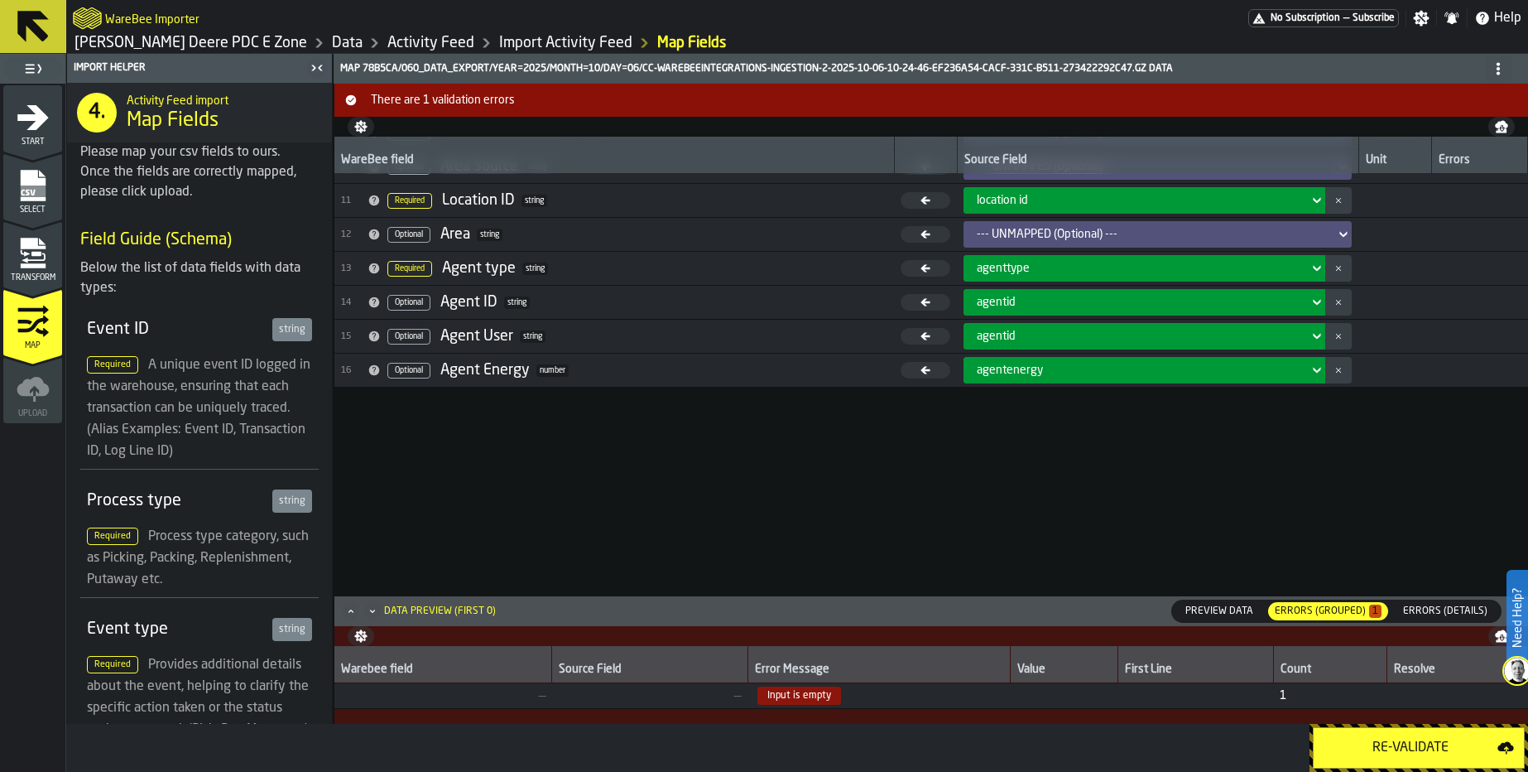
scroll to position [31, 0]
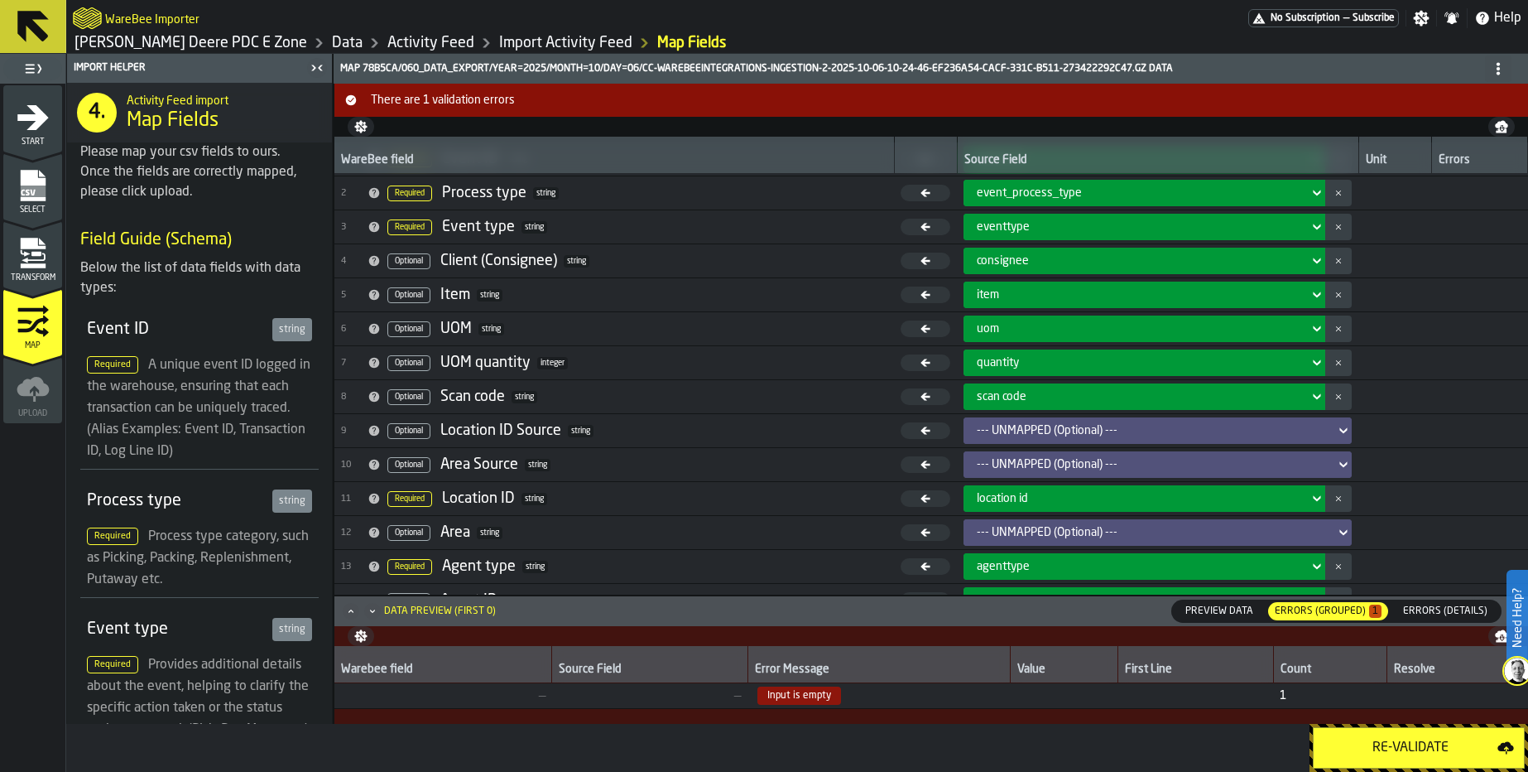
click at [387, 38] on link "Activity Feed" at bounding box center [430, 43] width 87 height 18
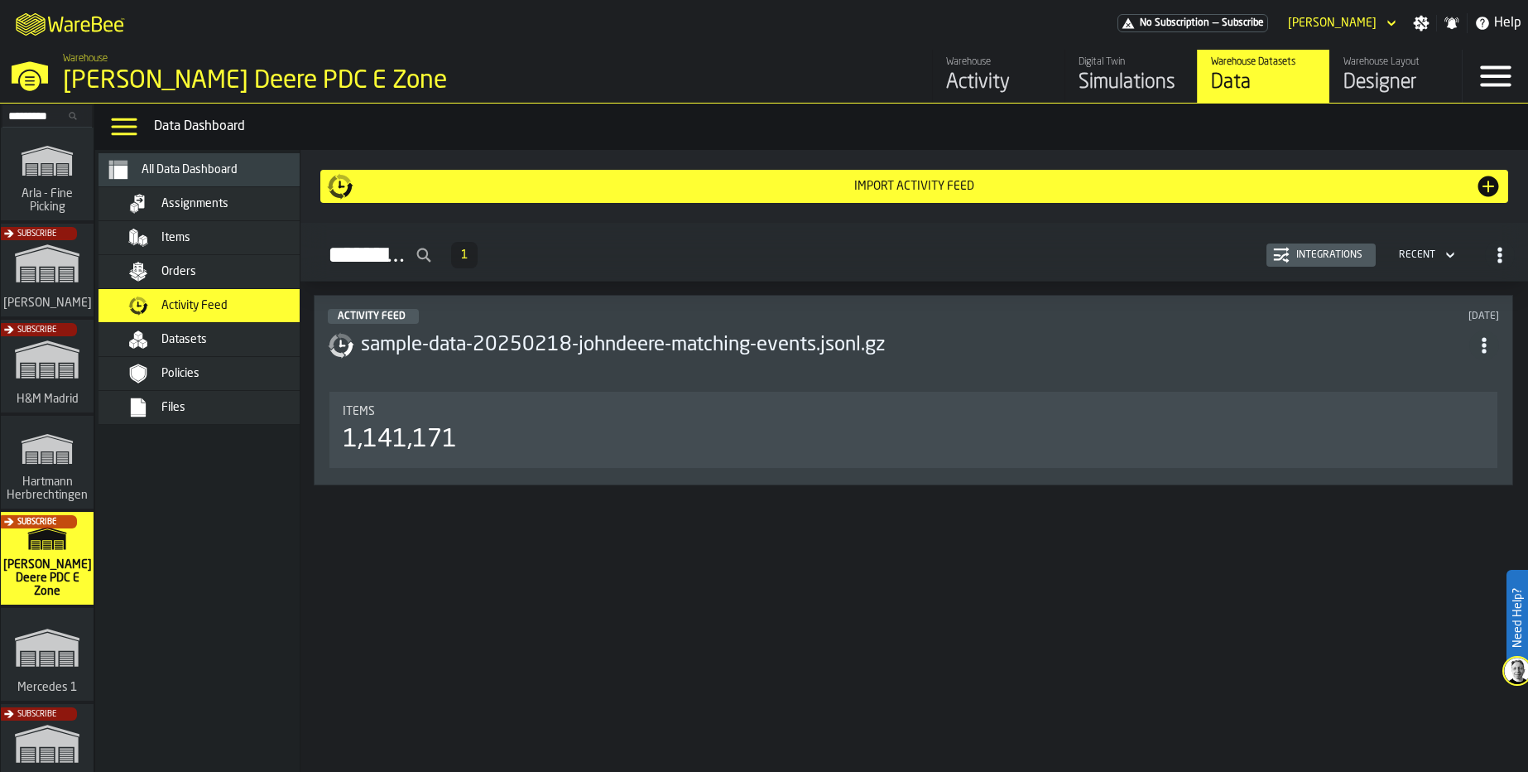
click at [198, 229] on div "Items" at bounding box center [223, 238] width 202 height 20
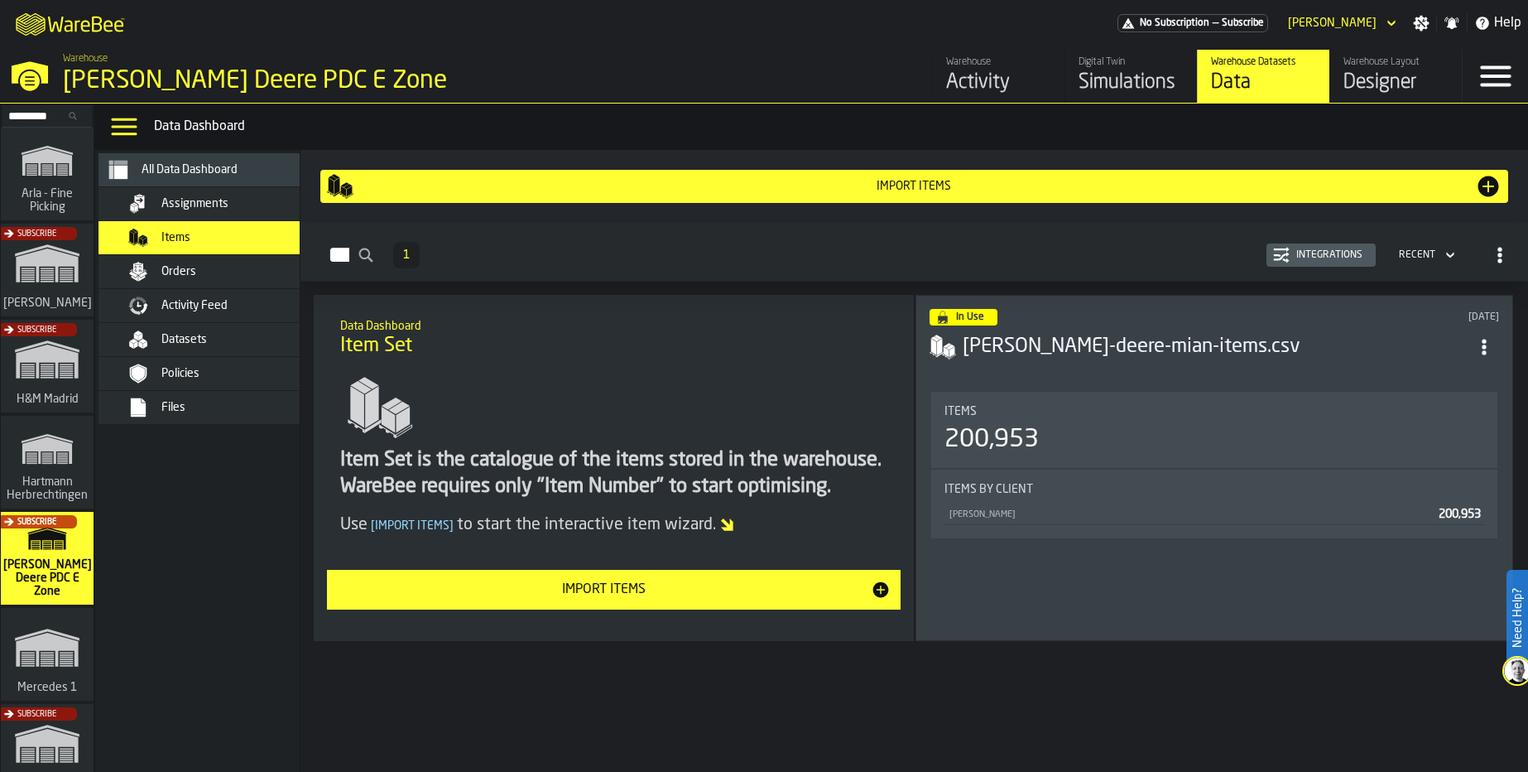
click at [198, 197] on span "Assignments" at bounding box center [194, 203] width 67 height 13
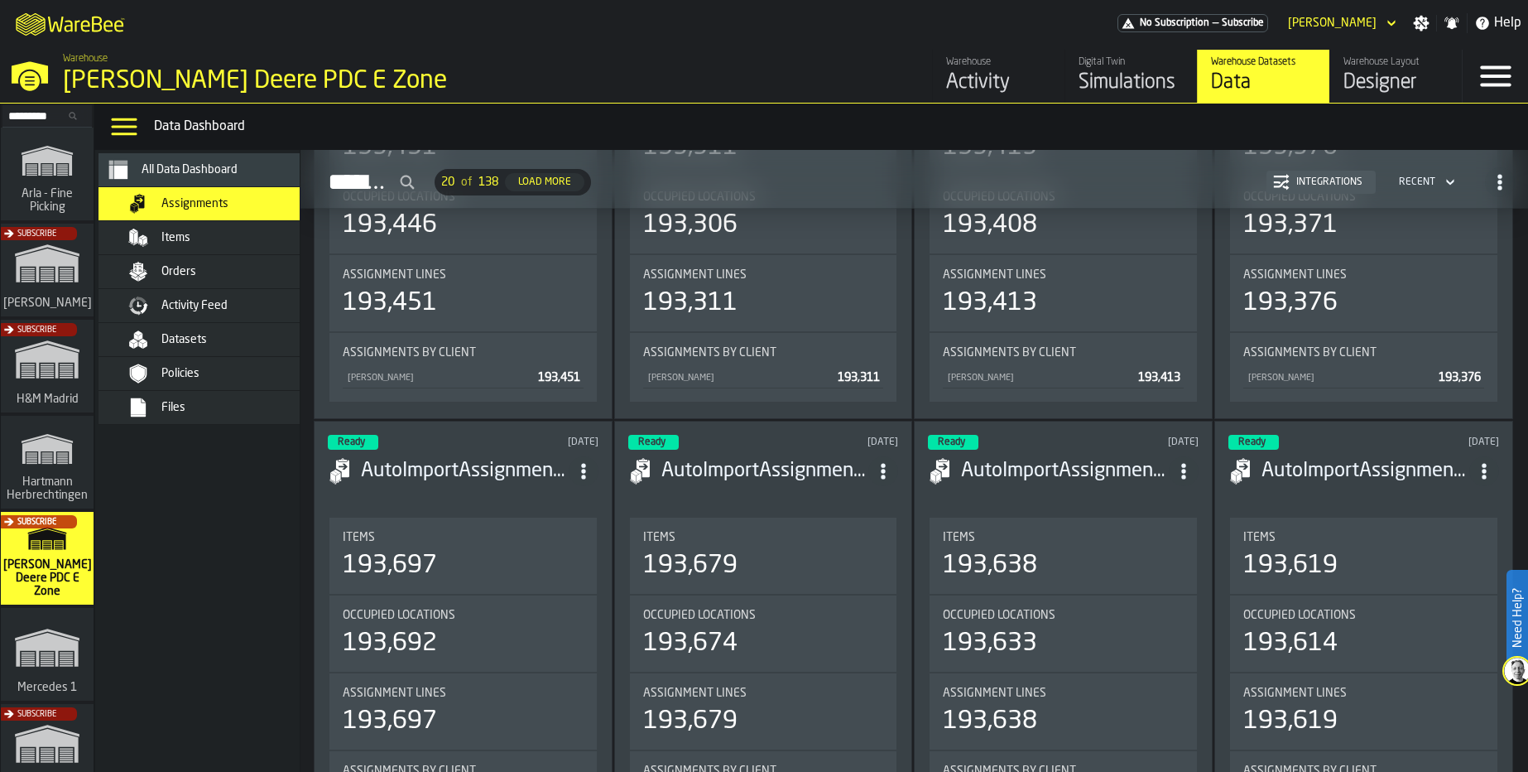
scroll to position [993, 0]
